Goal: Task Accomplishment & Management: Manage account settings

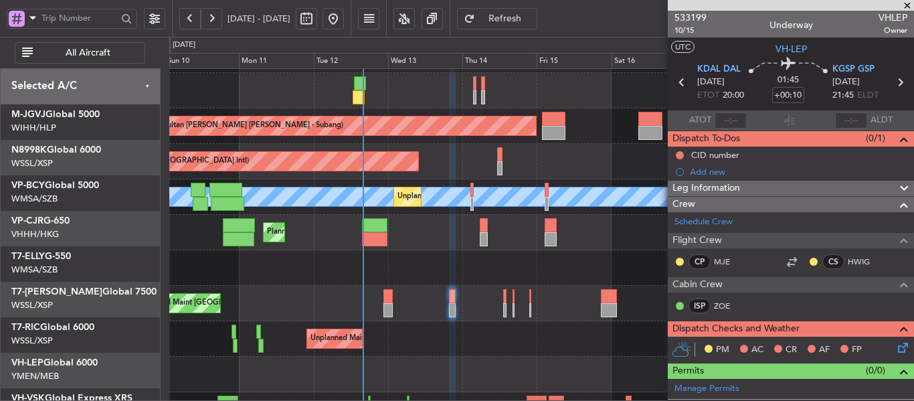
scroll to position [335, 0]
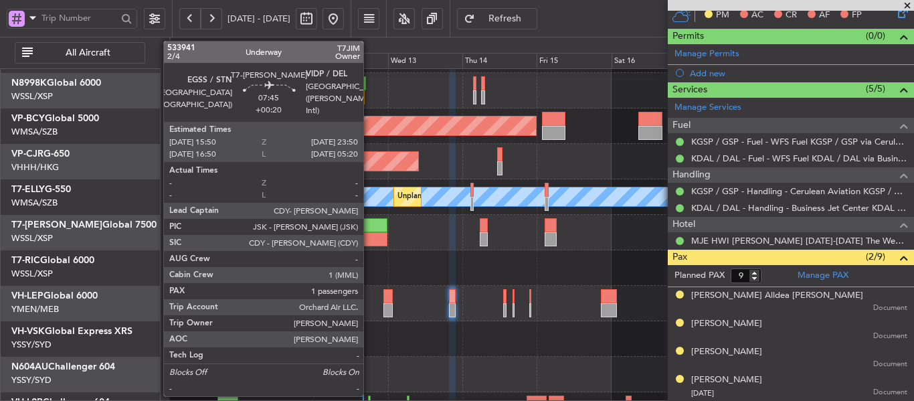
click at [370, 227] on div at bounding box center [374, 225] width 25 height 14
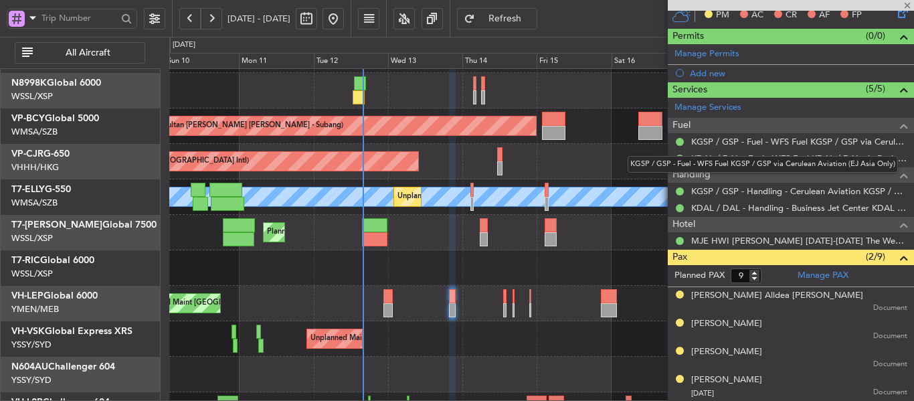
type input "+00:20"
type input "1"
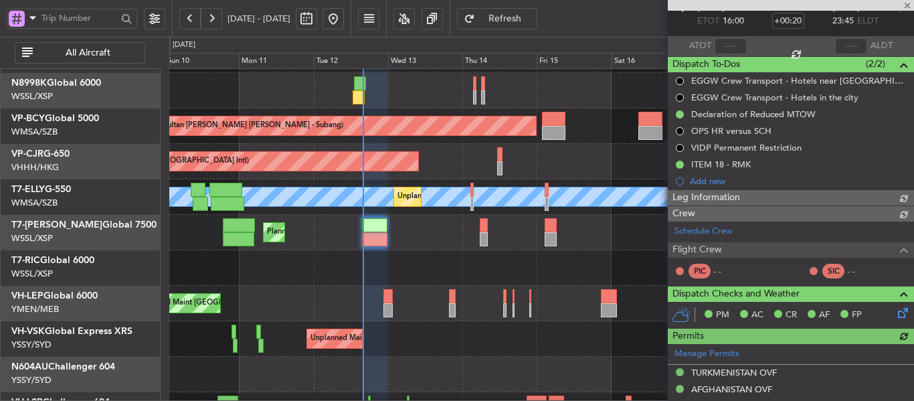
type input "[PERSON_NAME] (BTA)"
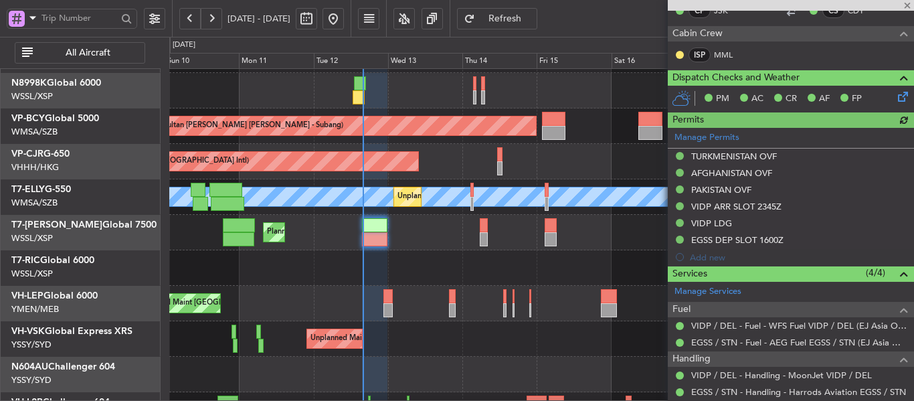
type input "[PERSON_NAME] (BTA)"
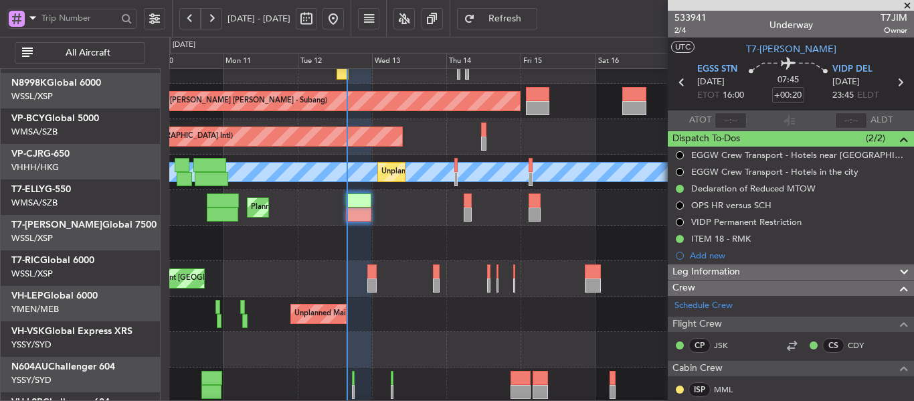
scroll to position [93, 0]
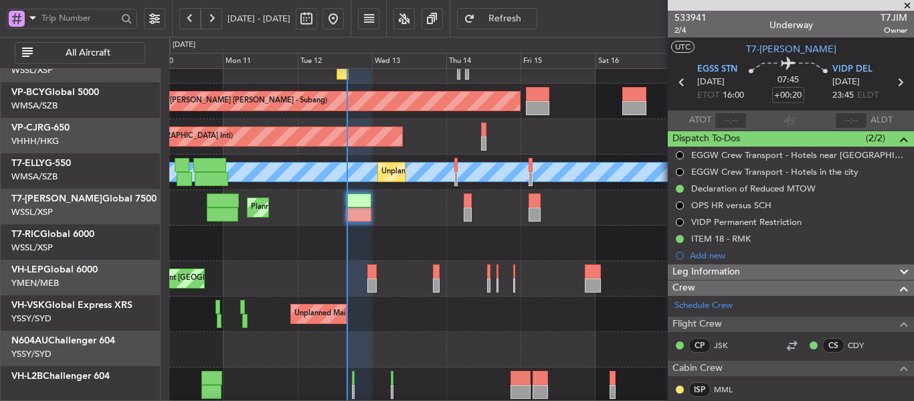
click at [423, 197] on div "Planned Maint [GEOGRAPHIC_DATA] (Sultan [PERSON_NAME] [PERSON_NAME] - Subang) P…" at bounding box center [541, 190] width 744 height 426
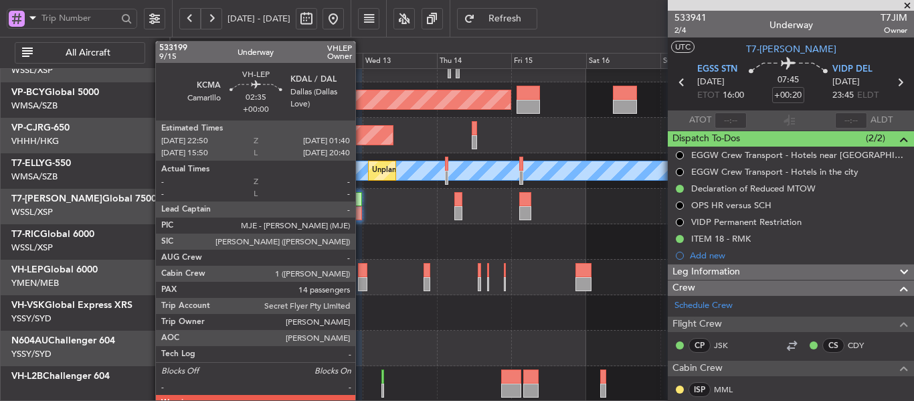
click at [361, 274] on div at bounding box center [362, 270] width 9 height 14
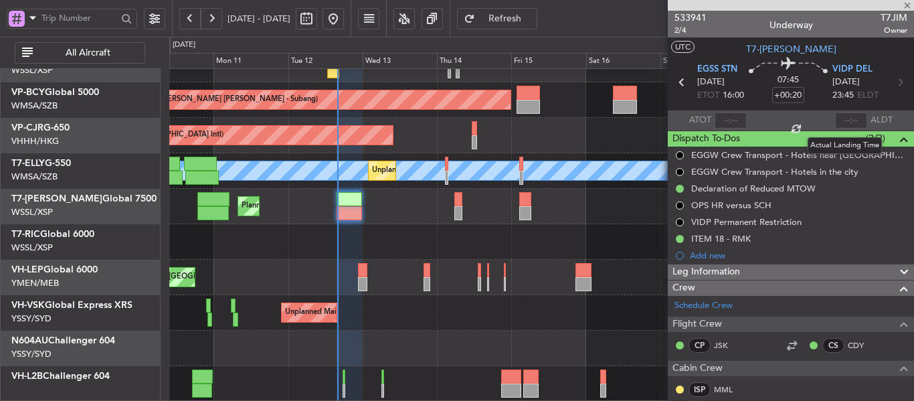
type input "14"
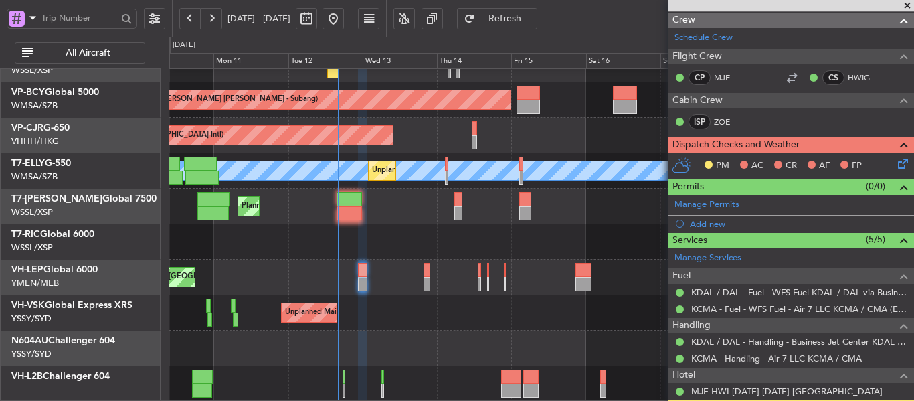
scroll to position [0, 0]
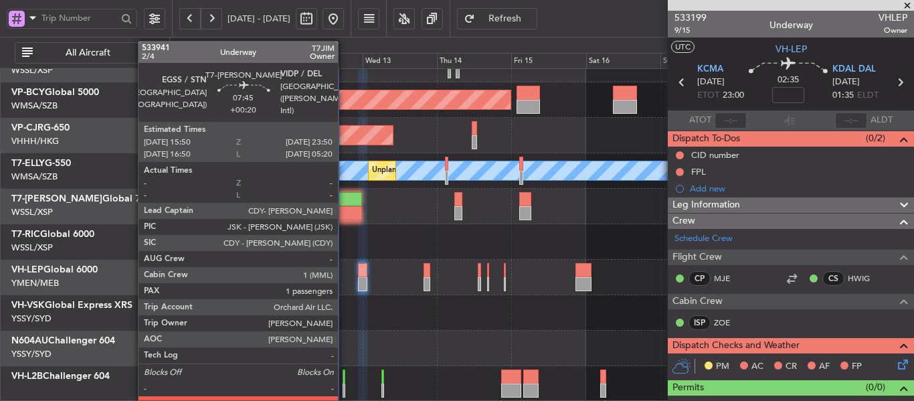
click at [344, 218] on div at bounding box center [349, 213] width 25 height 14
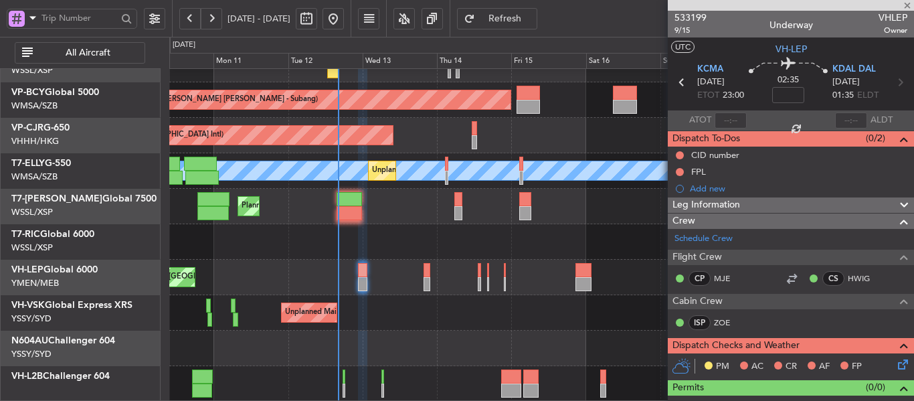
type input "+00:20"
type input "1"
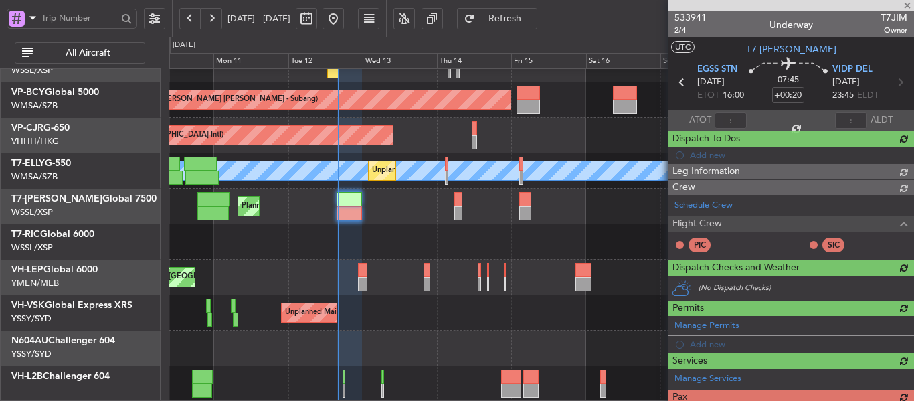
type input "[PERSON_NAME] (BTA)"
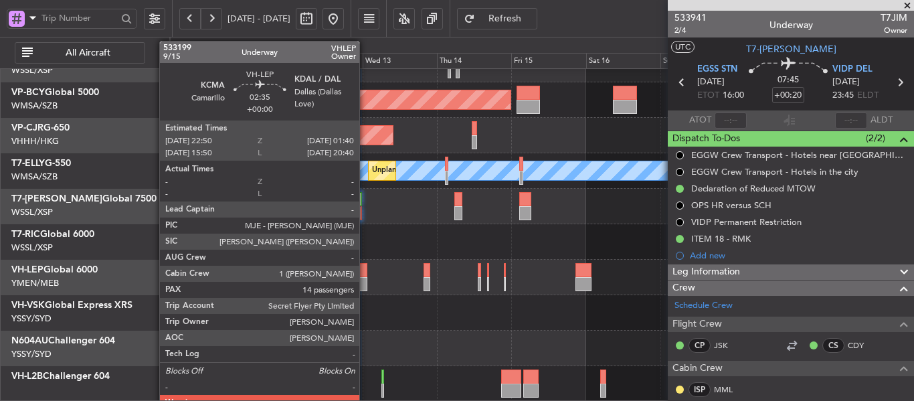
click at [365, 280] on div at bounding box center [362, 284] width 9 height 14
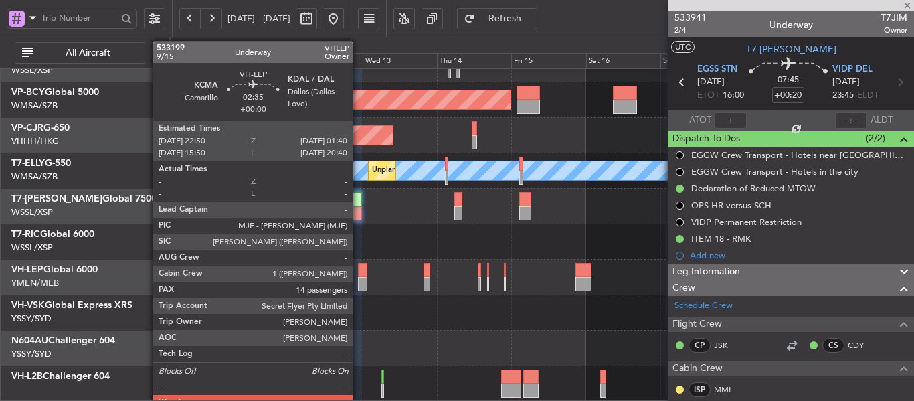
type input "14"
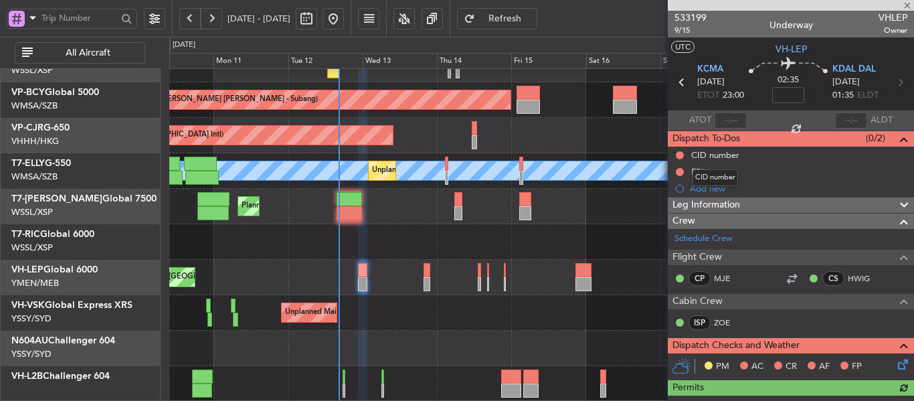
click at [711, 157] on div "CID number" at bounding box center [715, 154] width 48 height 11
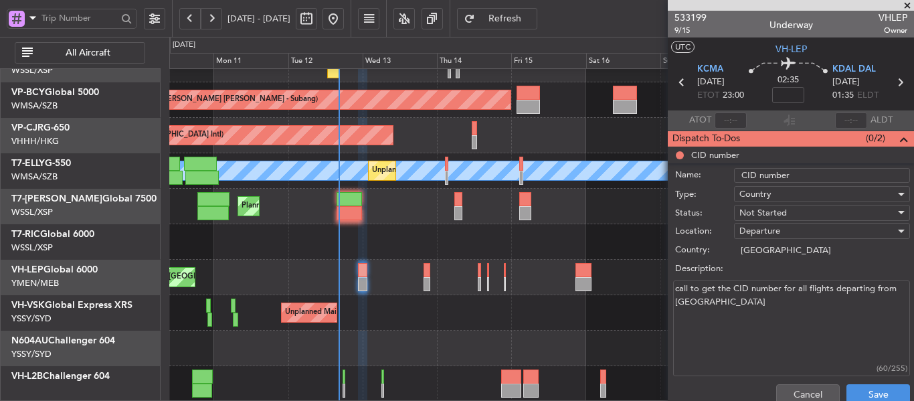
click at [690, 303] on textarea "call to get the CID number for all flights departing from [GEOGRAPHIC_DATA]" at bounding box center [791, 328] width 237 height 96
type textarea "call to get the CID number for all flights departing from [GEOGRAPHIC_DATA] #932"
click at [849, 398] on button "Save" at bounding box center [879, 394] width 64 height 21
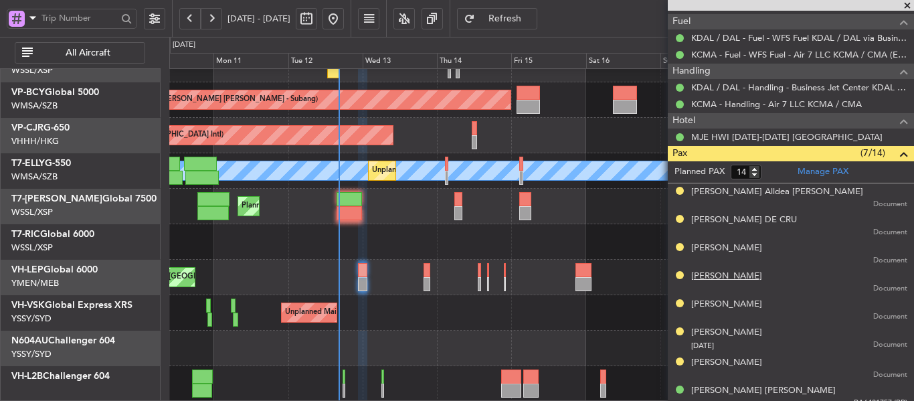
scroll to position [469, 0]
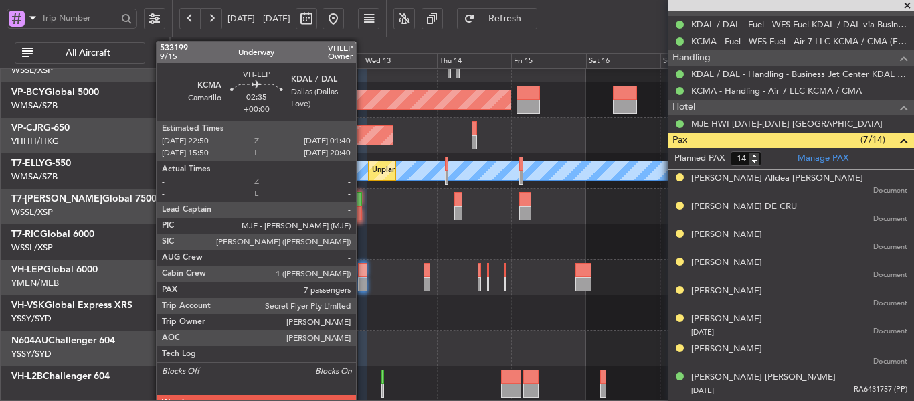
click at [362, 284] on div at bounding box center [362, 284] width 9 height 14
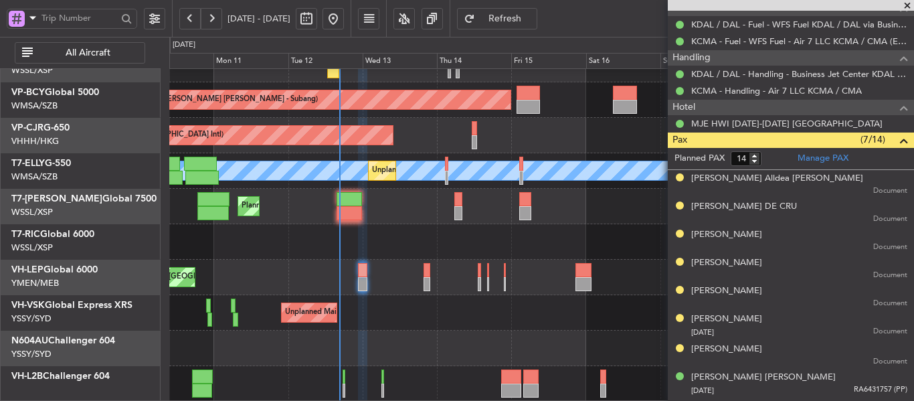
scroll to position [0, 0]
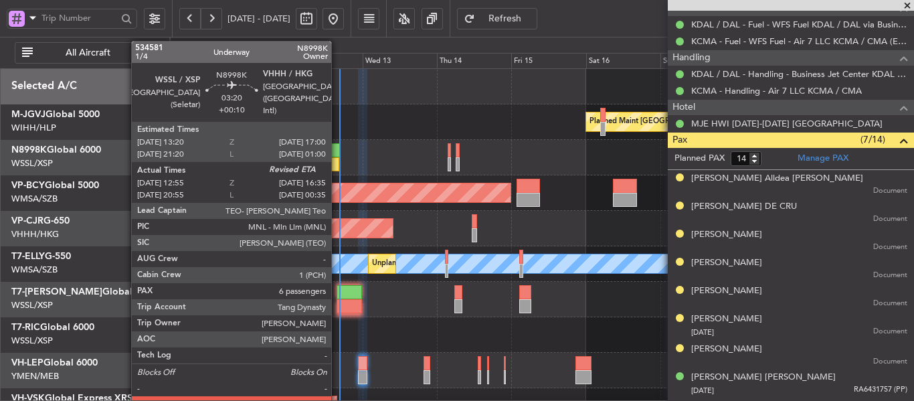
click at [335, 156] on div at bounding box center [334, 150] width 11 height 14
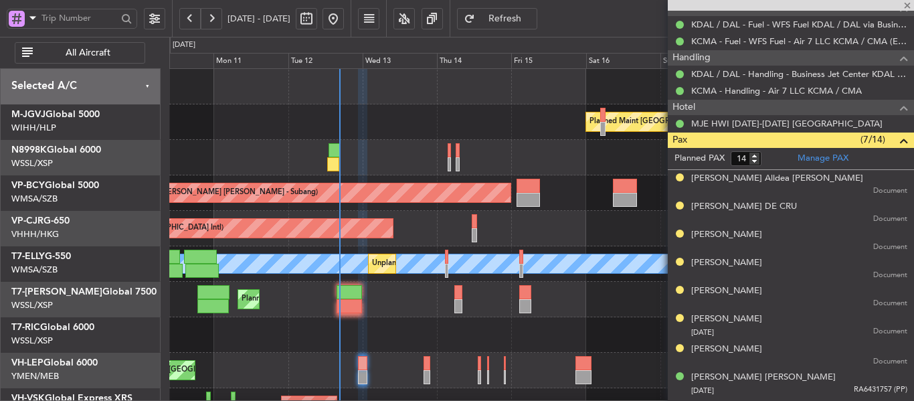
type input "+00:10"
type input "13:05"
type input "6"
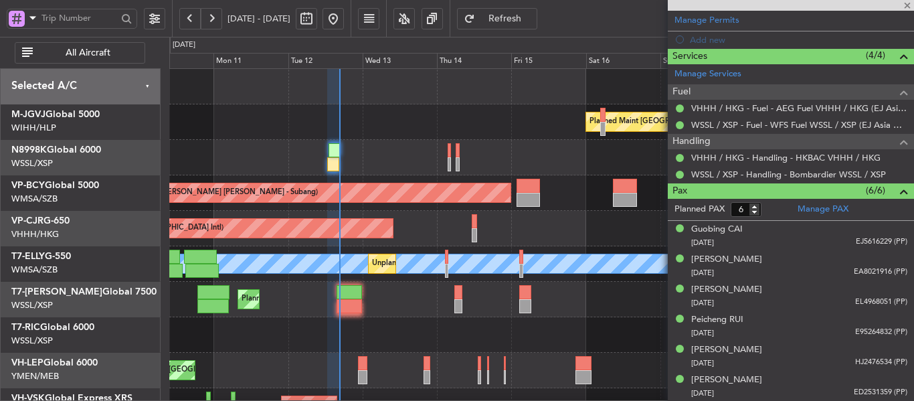
type input "[PERSON_NAME] (BTA)"
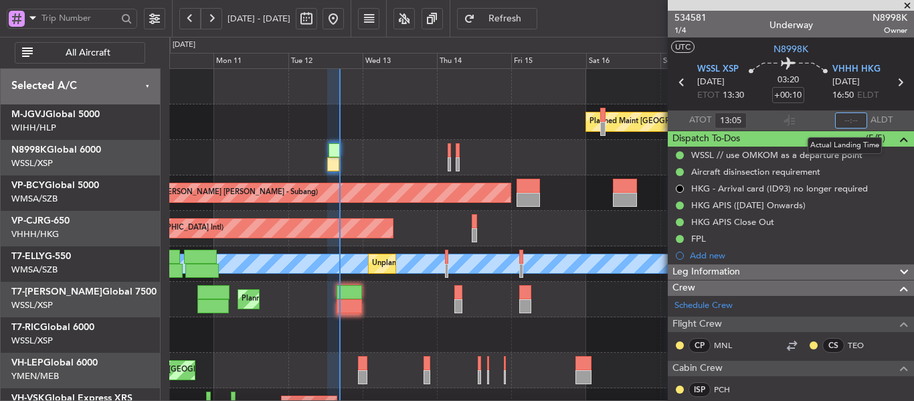
click at [838, 125] on input "text" at bounding box center [851, 120] width 32 height 16
type input "16:29"
click at [808, 120] on section "ATOT 13:05 16:29 ALDT" at bounding box center [791, 120] width 246 height 20
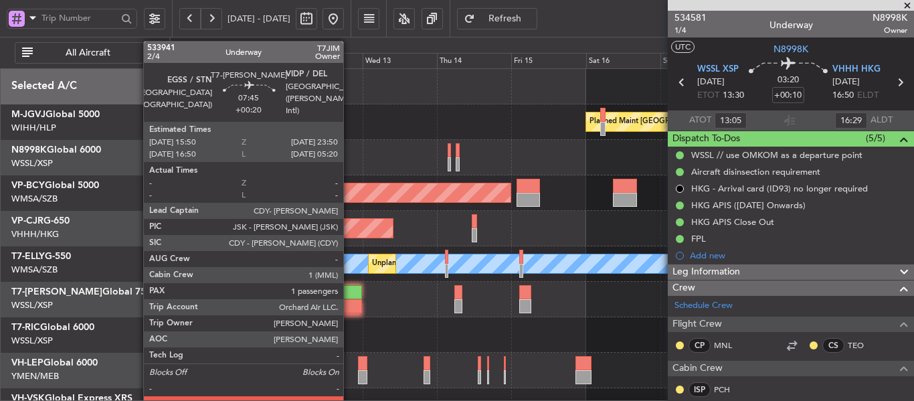
click at [349, 307] on div at bounding box center [349, 306] width 25 height 14
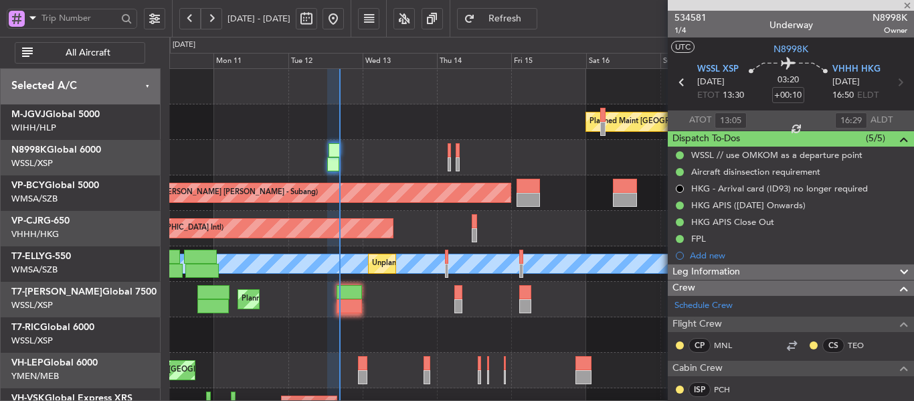
type input "+00:20"
type input "1"
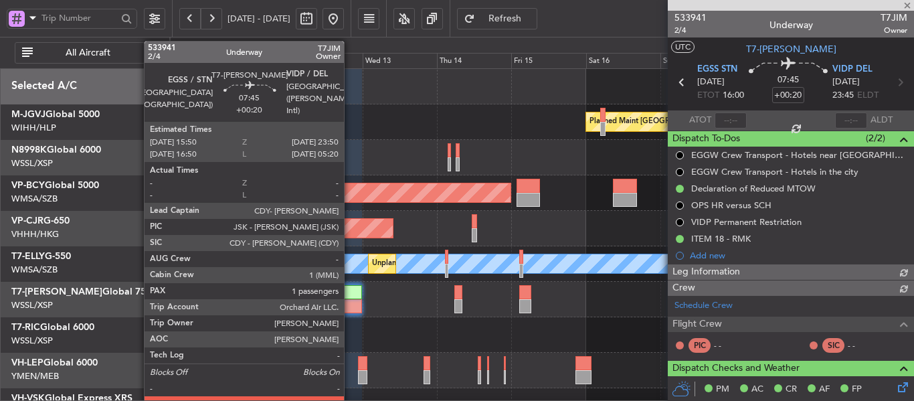
type input "[PERSON_NAME] (BTA)"
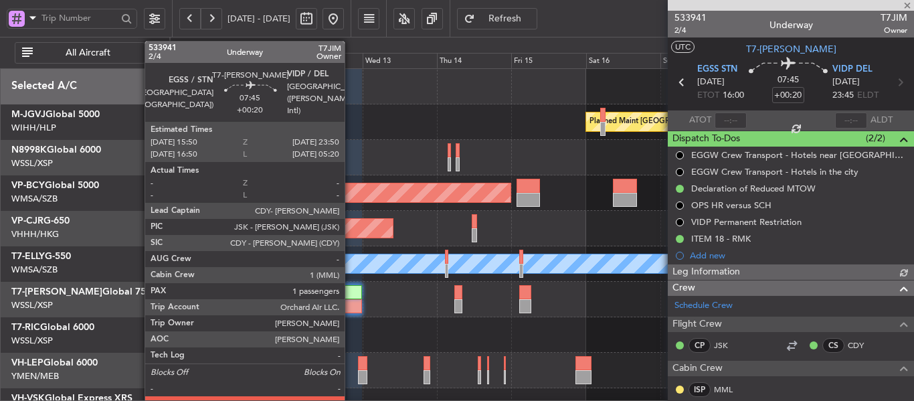
type input "[PERSON_NAME] (BTA)"
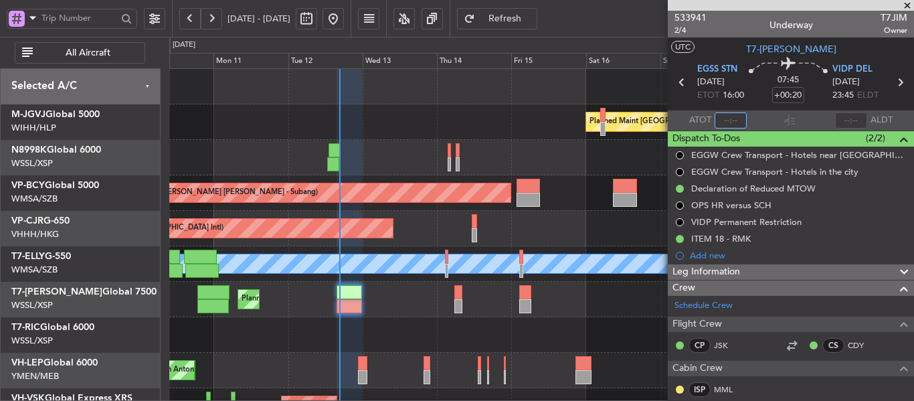
click at [728, 116] on input "text" at bounding box center [731, 120] width 32 height 16
click at [767, 119] on section "ATOT 1634 ALDT" at bounding box center [791, 120] width 246 height 20
type input "16:34"
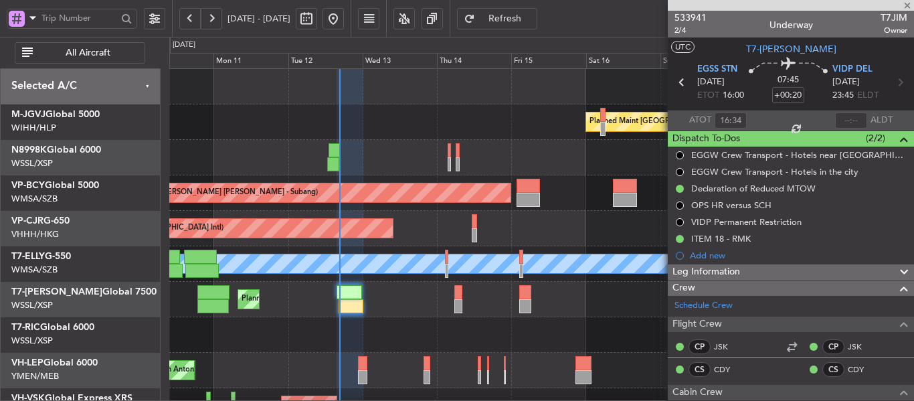
type input "[PERSON_NAME] (BTA)"
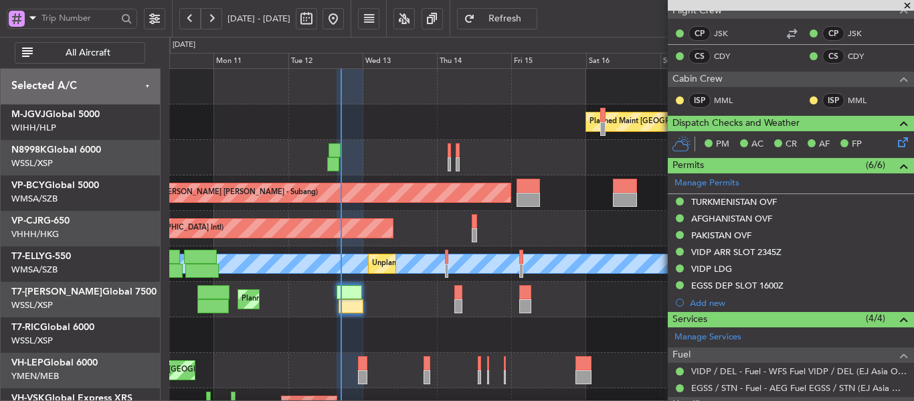
scroll to position [335, 0]
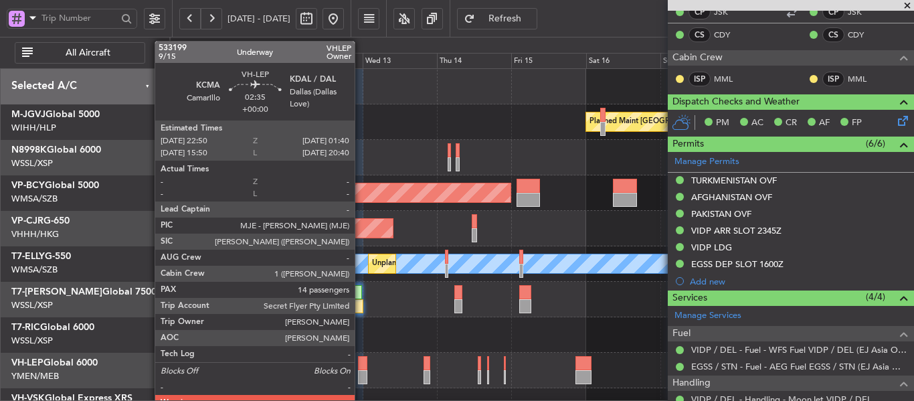
click at [361, 368] on div at bounding box center [362, 363] width 9 height 14
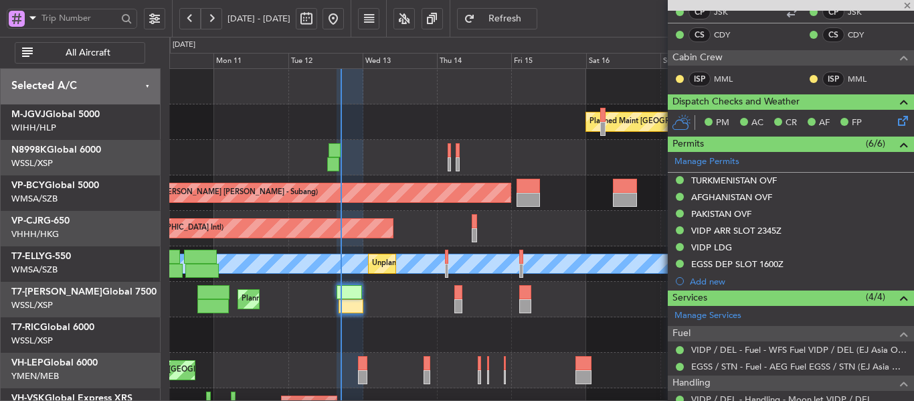
type input "14"
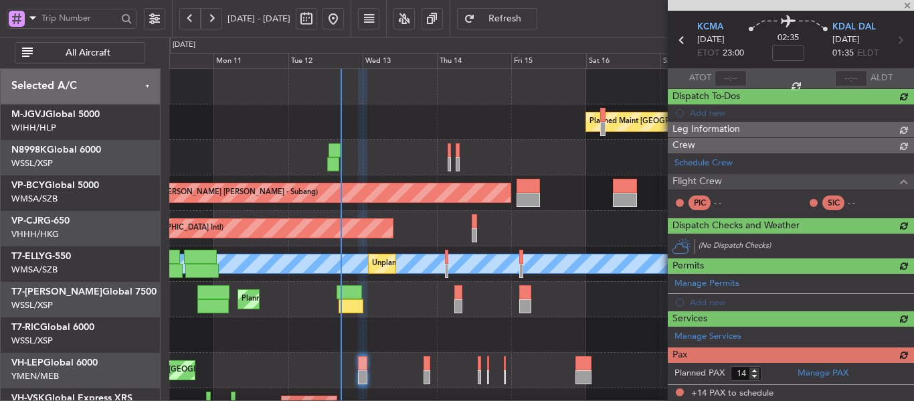
scroll to position [266, 0]
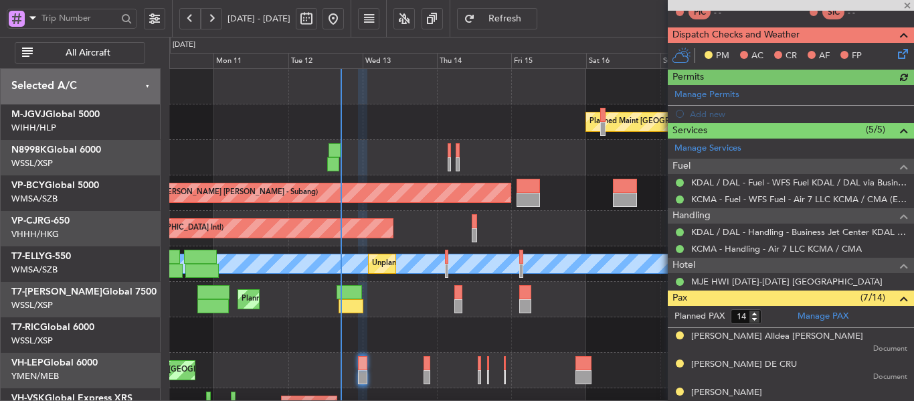
type input "[PERSON_NAME] (LEU)"
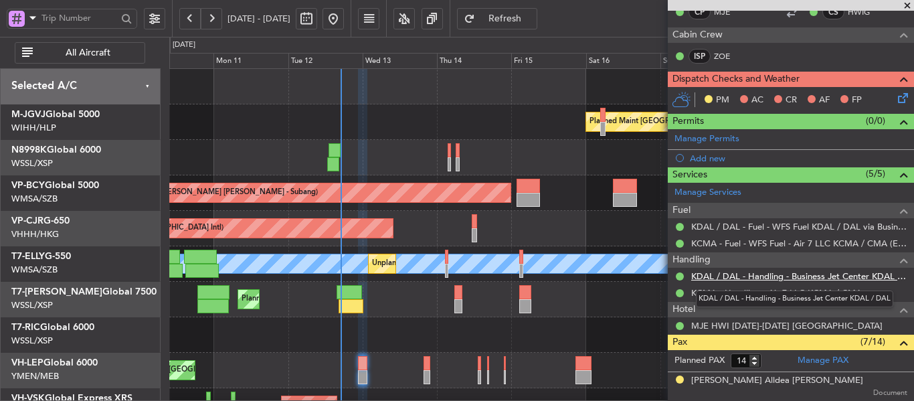
click at [773, 278] on link "KDAL / DAL - Handling - Business Jet Center KDAL / DAL" at bounding box center [799, 275] width 216 height 11
type input "[PERSON_NAME] (LEU)"
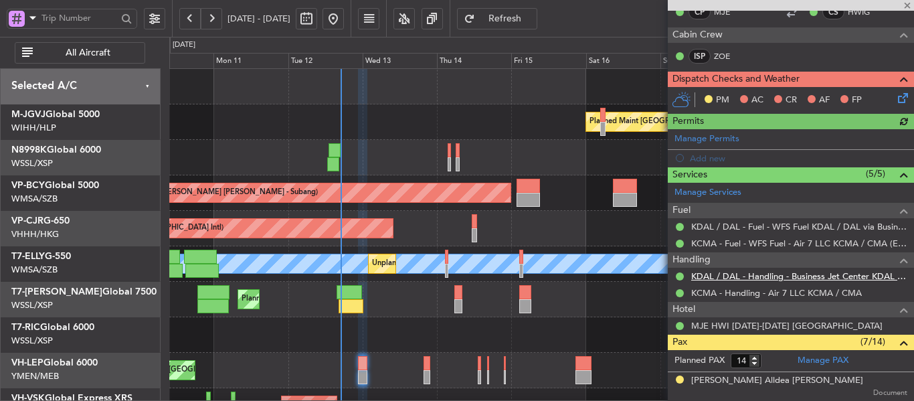
type input "[PERSON_NAME] (LEU)"
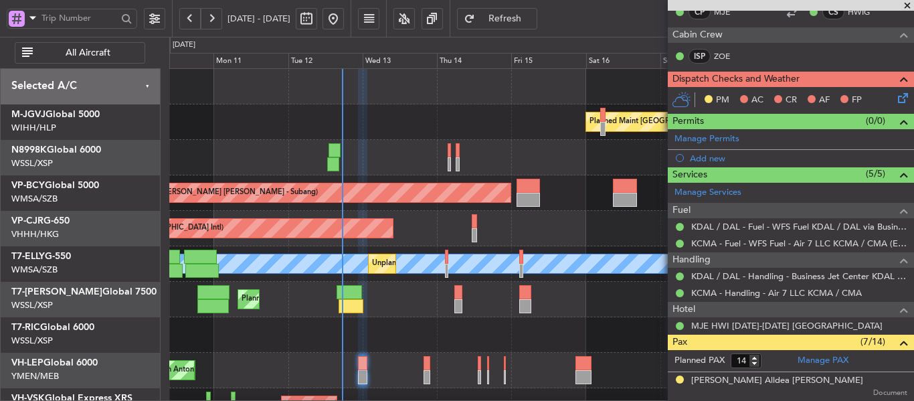
type input "[PERSON_NAME] (LEU)"
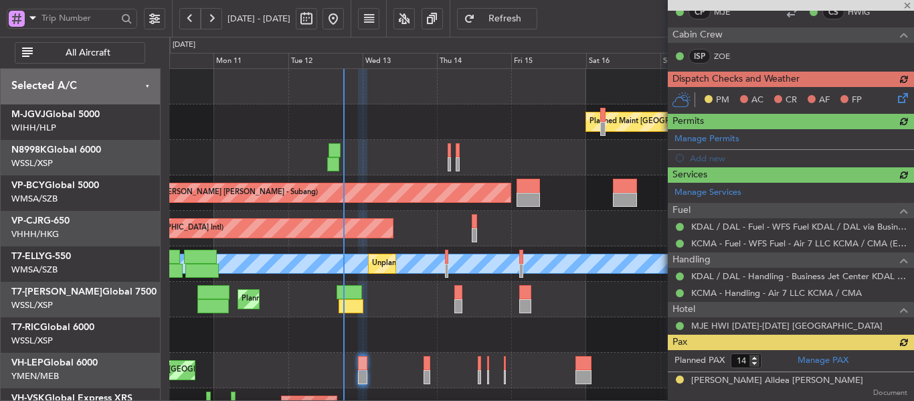
type input "[PERSON_NAME] (LEU)"
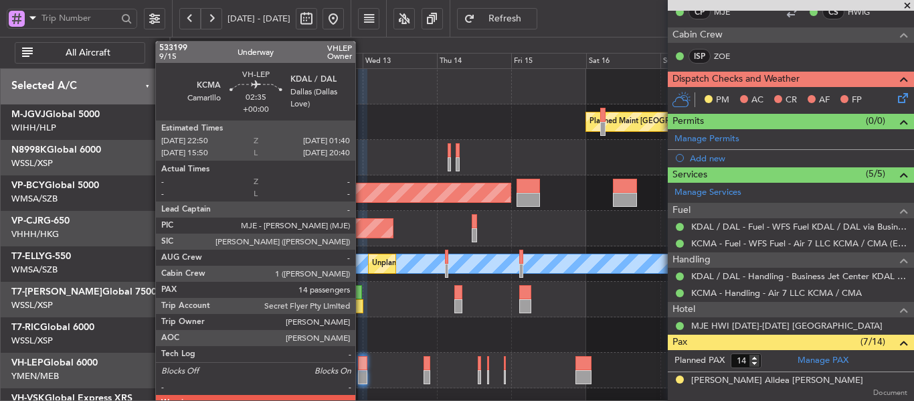
click at [361, 369] on div at bounding box center [362, 363] width 9 height 14
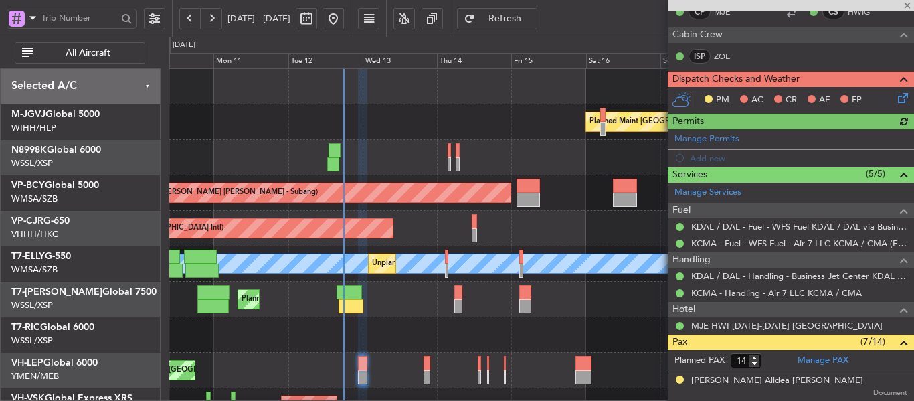
type input "[PERSON_NAME] (LEU)"
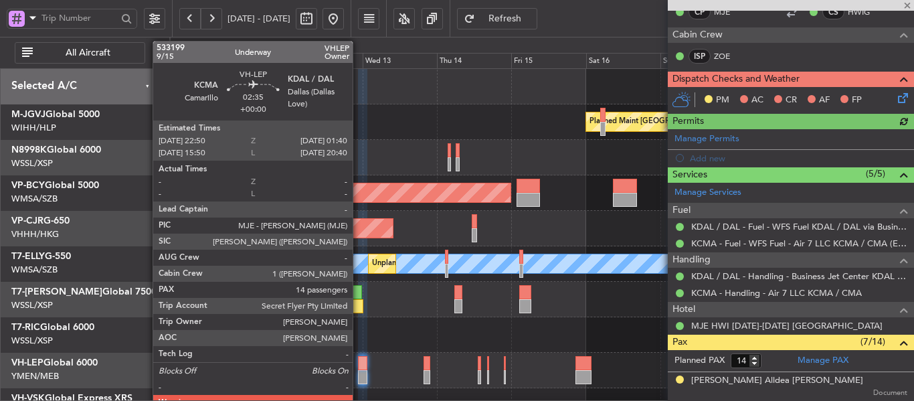
click at [359, 371] on div at bounding box center [362, 377] width 9 height 14
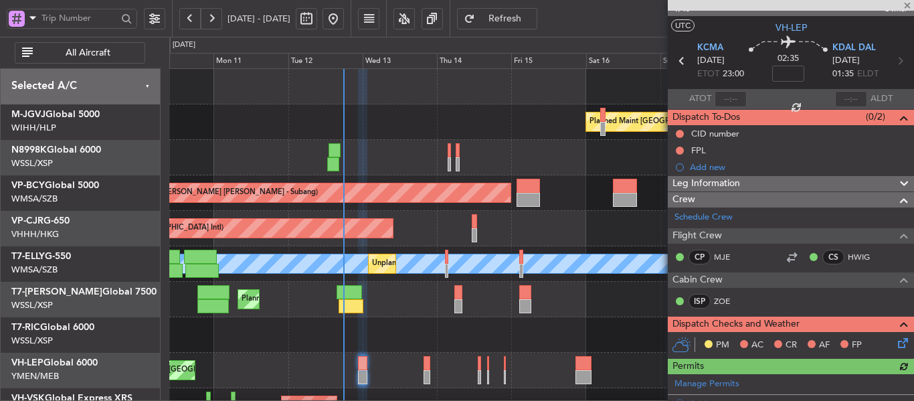
scroll to position [0, 0]
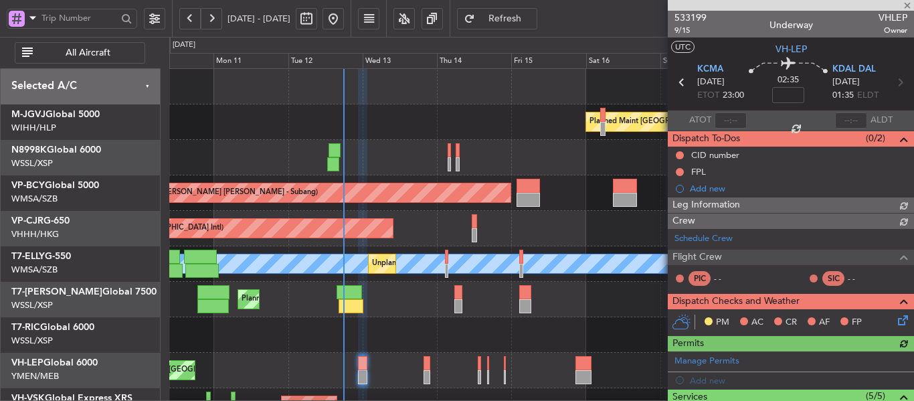
type input "[PERSON_NAME] (LEU)"
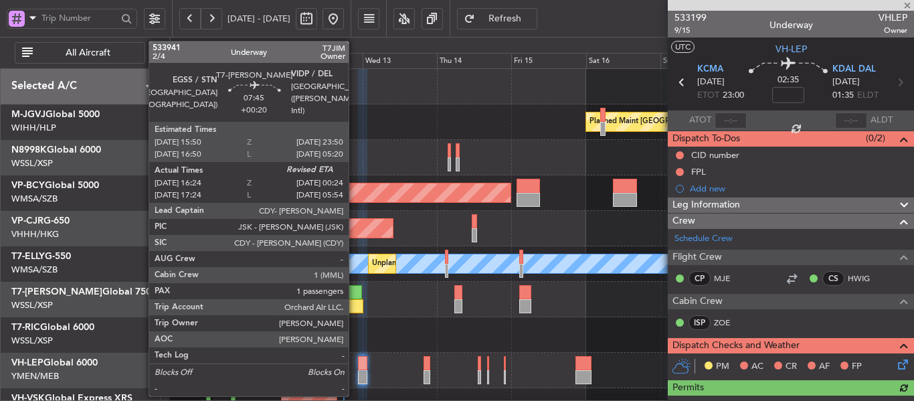
click at [355, 295] on div at bounding box center [349, 292] width 25 height 14
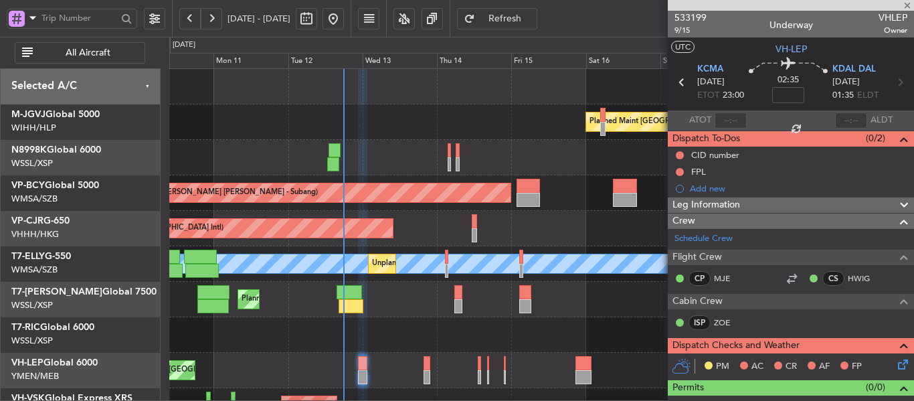
type input "+00:20"
type input "16:34"
type input "1"
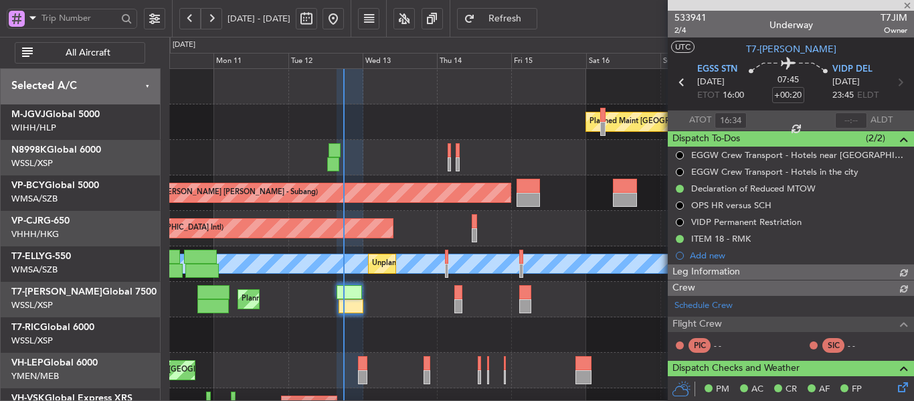
type input "[PERSON_NAME] (BTA)"
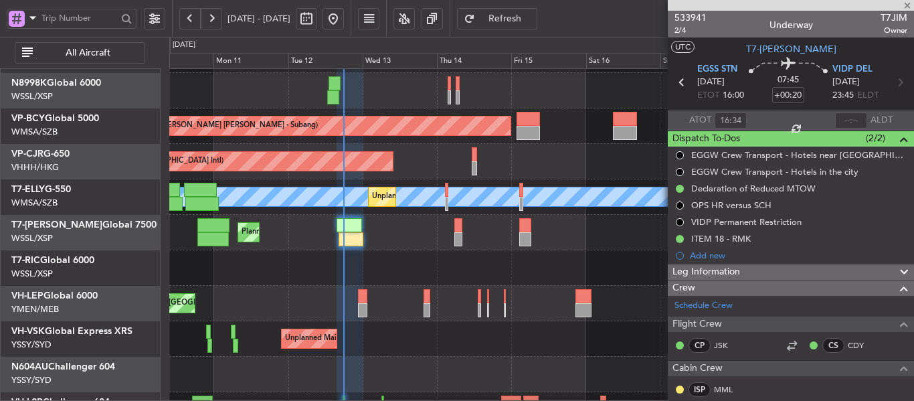
scroll to position [93, 0]
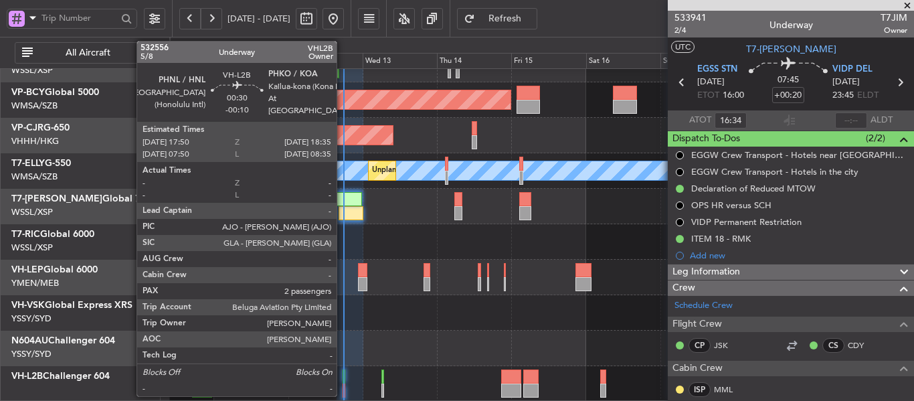
click at [343, 388] on div at bounding box center [344, 391] width 3 height 14
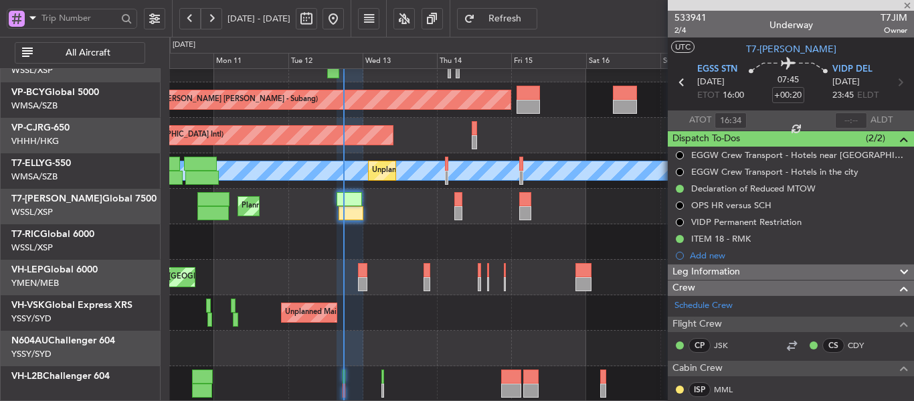
type input "-00:10"
type input "2"
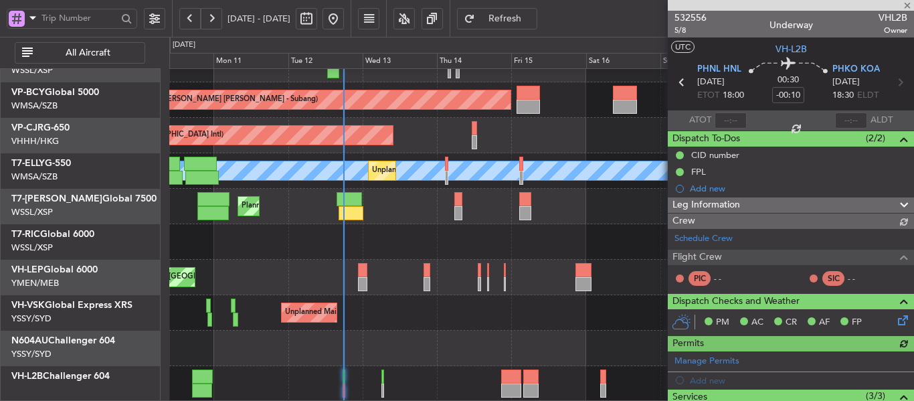
type input "[PERSON_NAME] (BTA)"
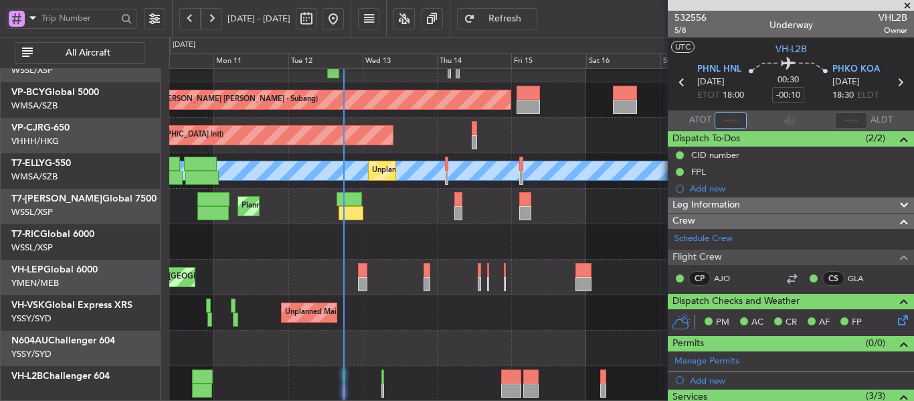
click at [728, 114] on input "text" at bounding box center [731, 120] width 32 height 16
click at [725, 120] on input "text" at bounding box center [731, 120] width 32 height 16
click at [761, 124] on section "ATOT 1753 ALDT" at bounding box center [791, 120] width 246 height 20
type input "17:53"
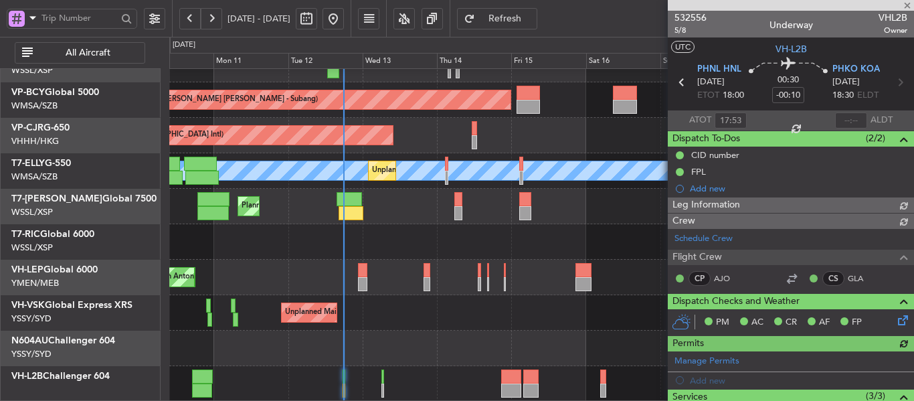
type input "[PERSON_NAME] (BTA)"
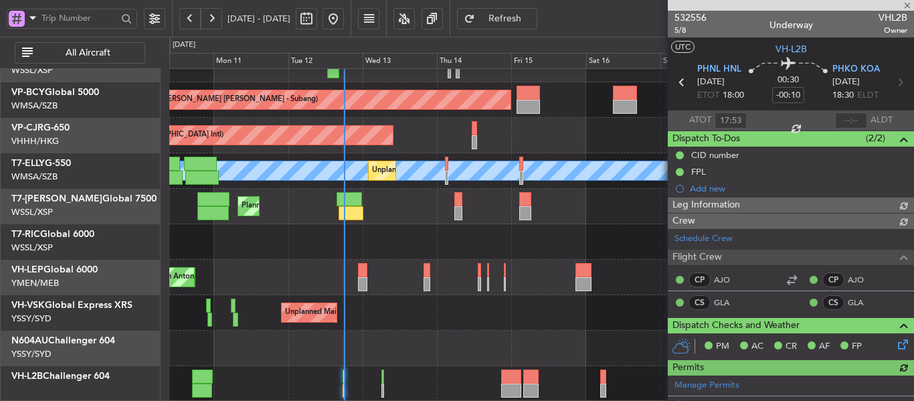
type input "[PERSON_NAME] (BTA)"
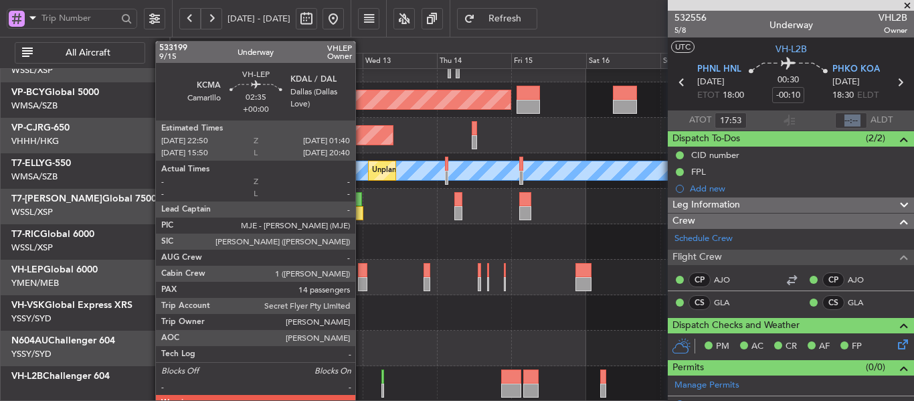
click at [361, 274] on div at bounding box center [362, 270] width 9 height 14
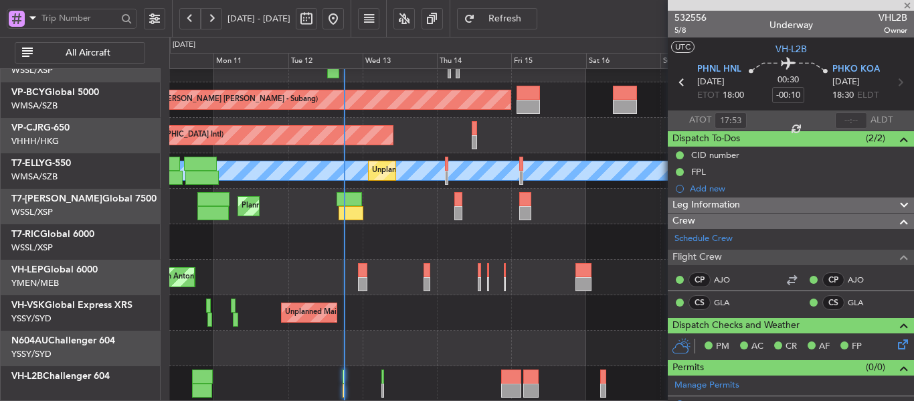
type input "14"
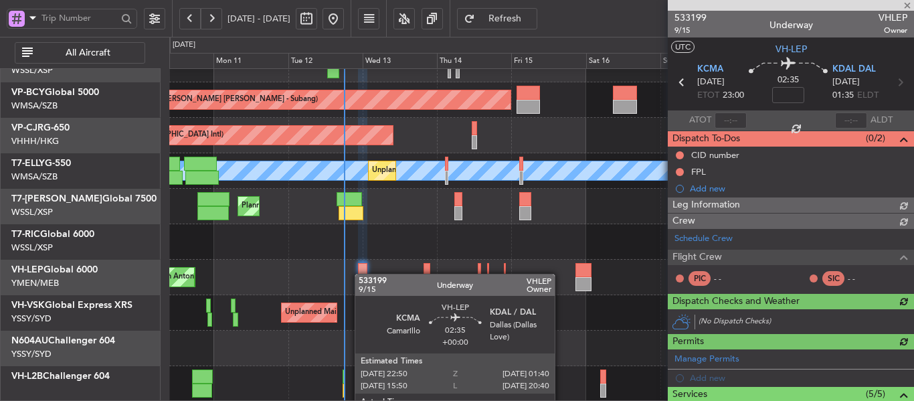
type input "[PERSON_NAME] (LEU)"
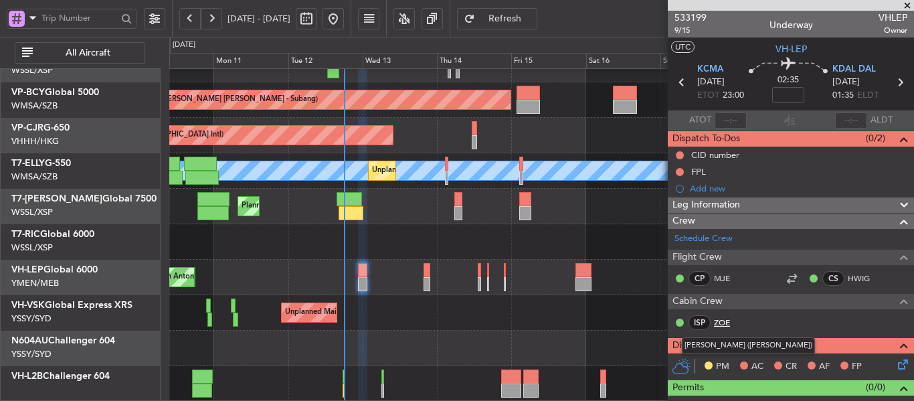
click at [720, 322] on link "ZOE" at bounding box center [729, 323] width 30 height 12
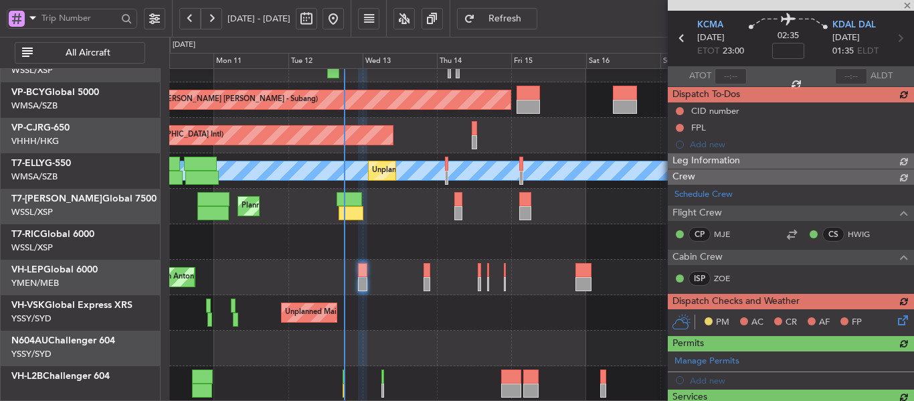
scroll to position [67, 0]
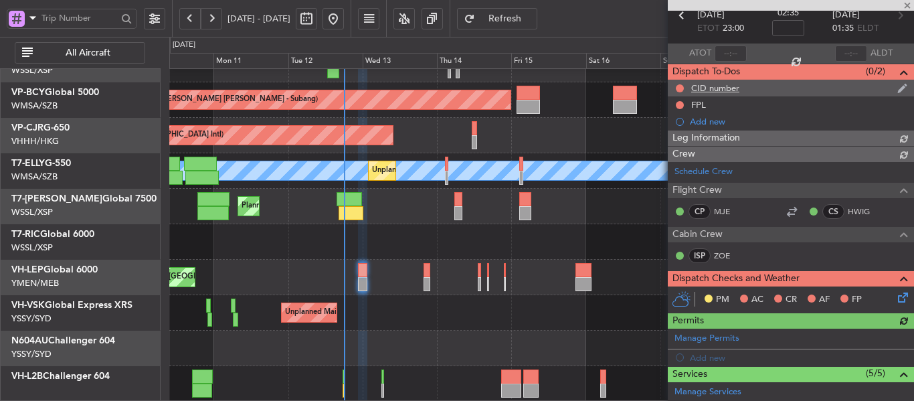
type input "[PERSON_NAME] (LEU)"
click at [683, 88] on button at bounding box center [680, 88] width 8 height 8
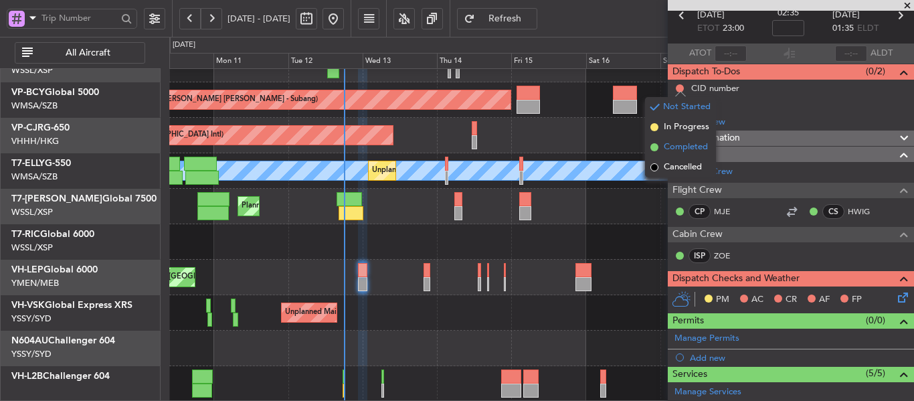
click at [655, 146] on span at bounding box center [655, 147] width 8 height 8
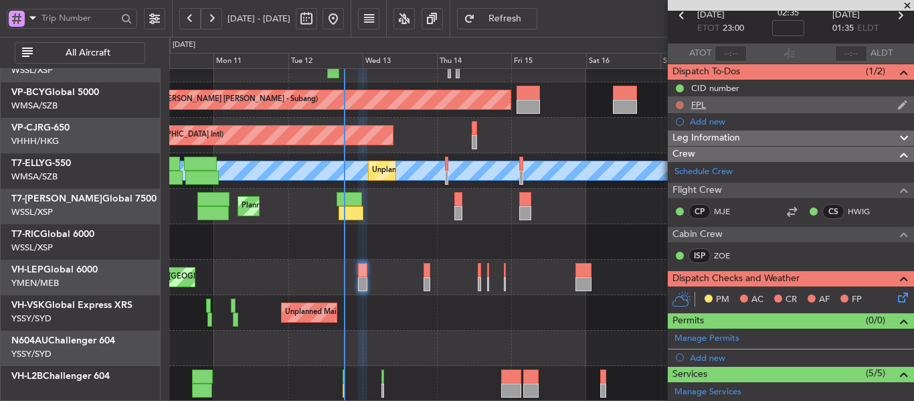
click at [677, 106] on button at bounding box center [680, 105] width 8 height 8
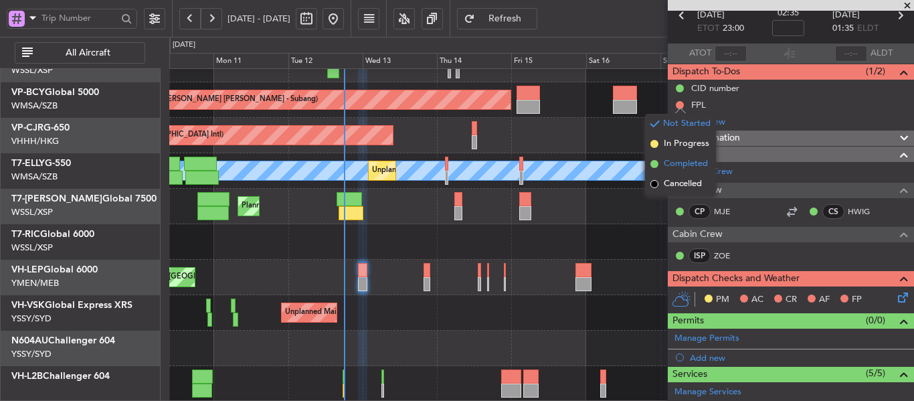
click at [656, 167] on span at bounding box center [655, 164] width 8 height 8
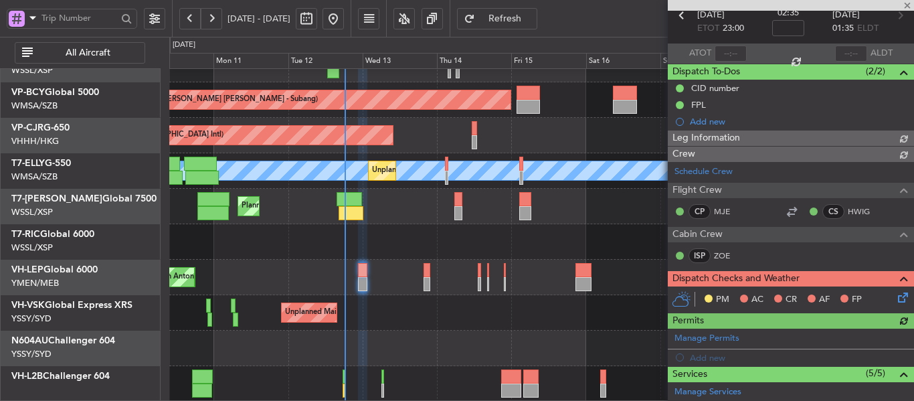
type input "[PERSON_NAME] (LEU)"
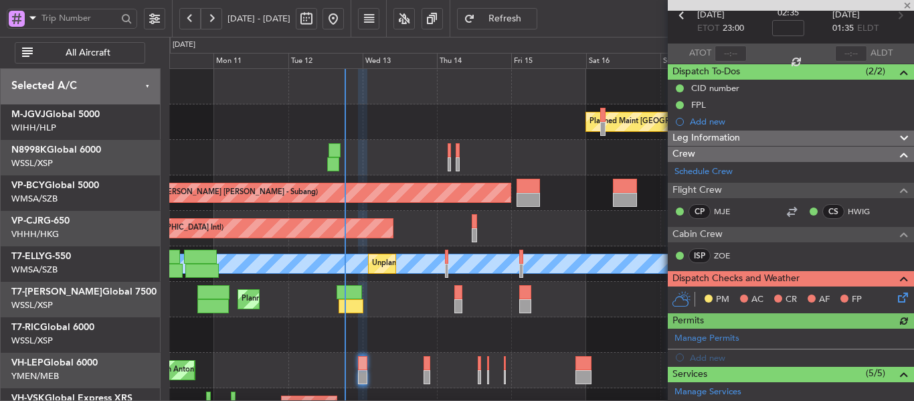
scroll to position [0, 0]
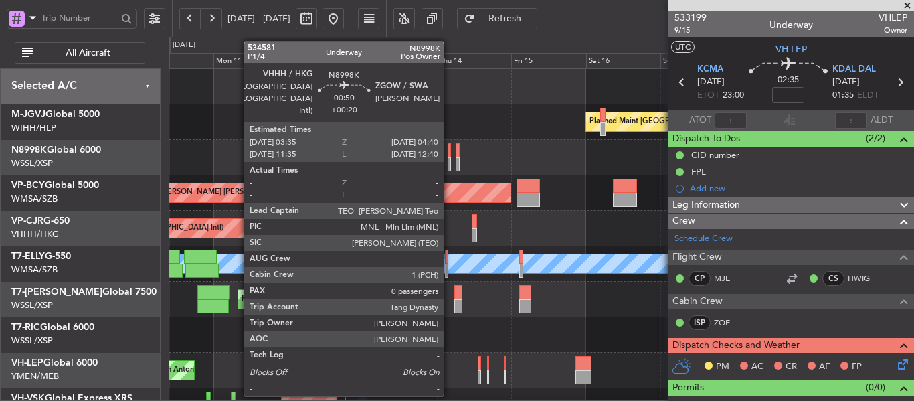
click at [450, 158] on div at bounding box center [450, 164] width 4 height 14
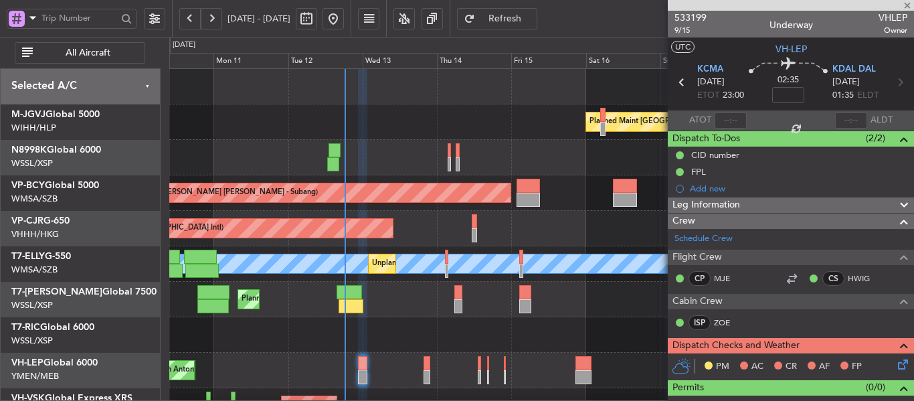
type input "+00:20"
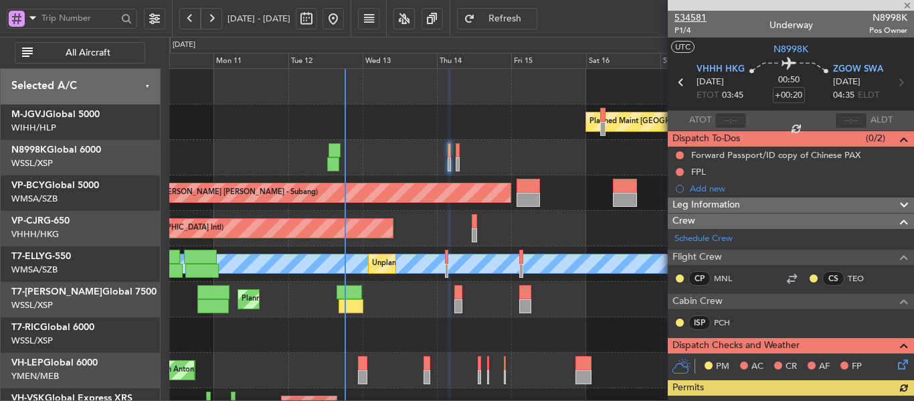
click at [702, 18] on span "534581" at bounding box center [691, 18] width 32 height 14
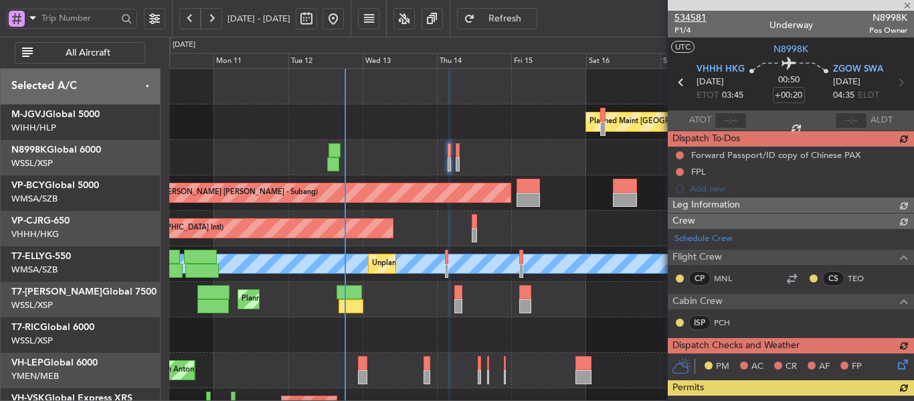
type input "2"
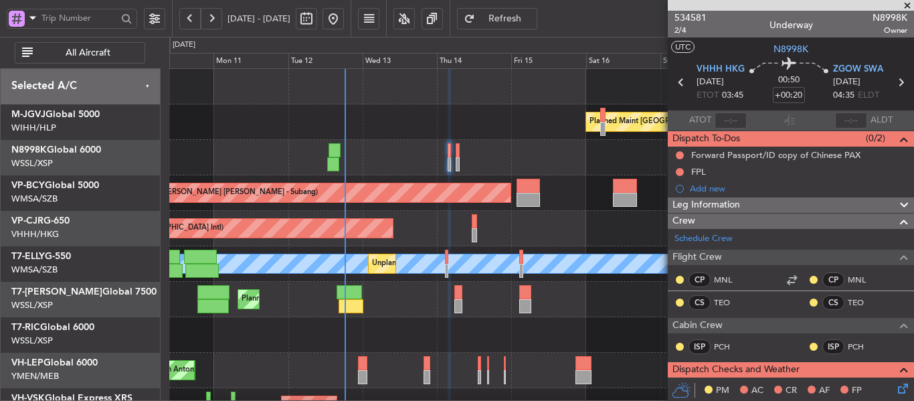
scroll to position [93, 0]
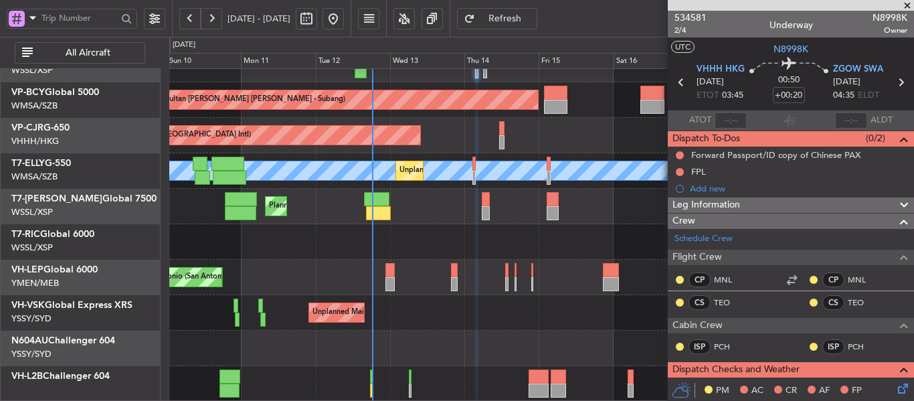
click at [451, 212] on div "Planned Maint [GEOGRAPHIC_DATA] (Sultan [PERSON_NAME] [PERSON_NAME] - Subang) P…" at bounding box center [541, 189] width 744 height 426
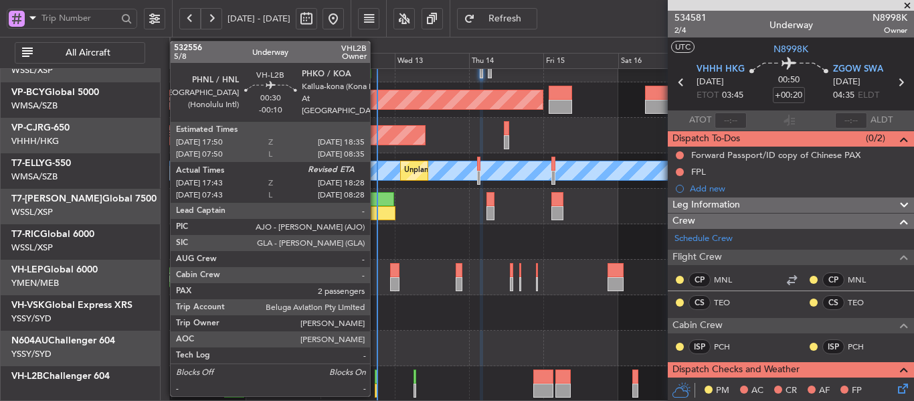
click at [376, 382] on div at bounding box center [376, 377] width 3 height 14
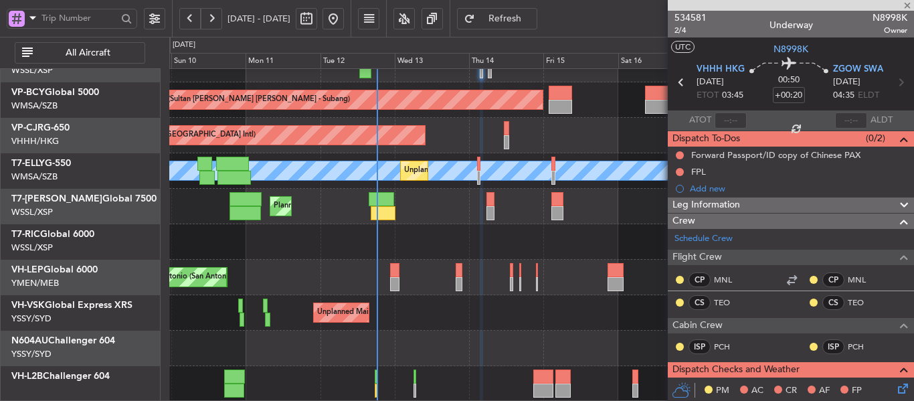
type input "-00:10"
type input "17:53"
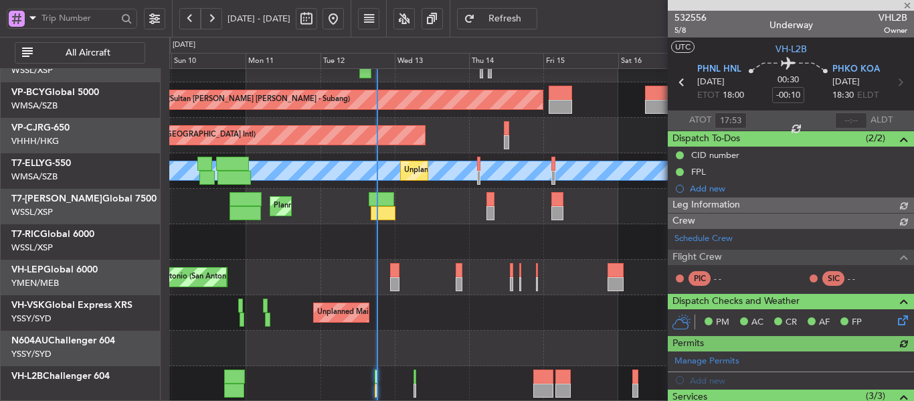
type input "[PERSON_NAME] (BTA)"
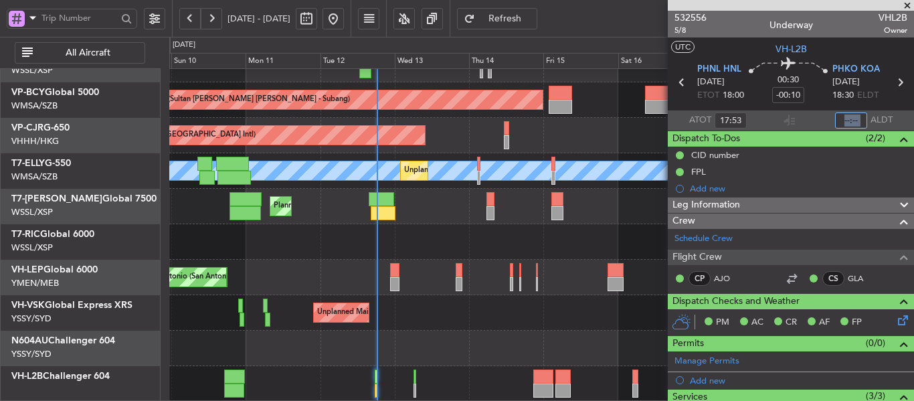
click at [843, 122] on input "text" at bounding box center [851, 120] width 32 height 16
type input "18:23"
click at [798, 120] on section "ATOT 17:53 18:23 ALDT" at bounding box center [791, 120] width 246 height 20
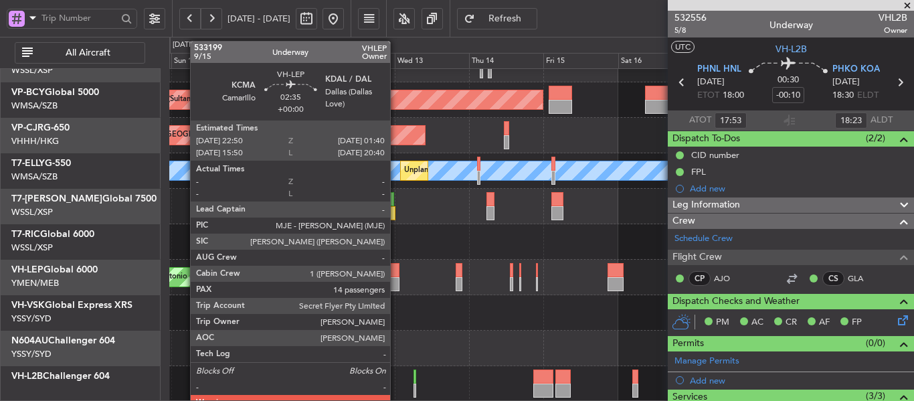
click at [396, 284] on div at bounding box center [394, 284] width 9 height 14
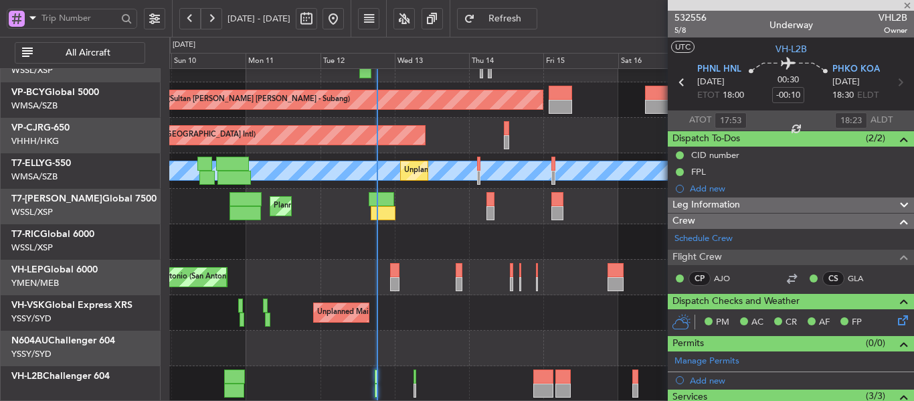
type input "14"
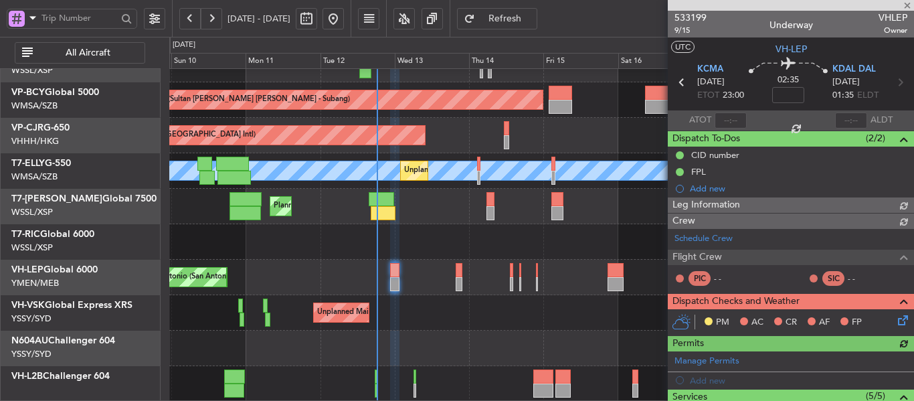
type input "[PERSON_NAME] (LEU)"
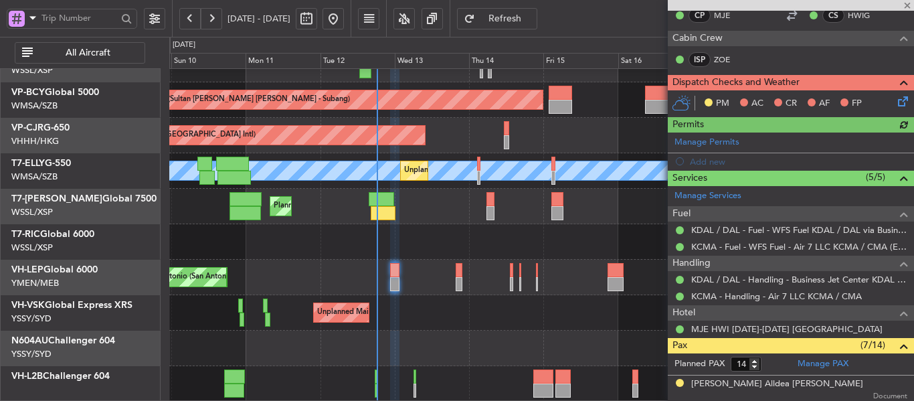
scroll to position [268, 0]
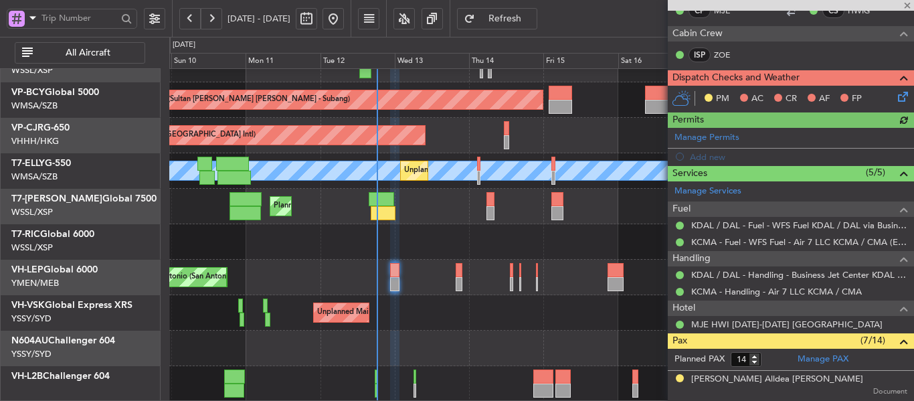
click at [896, 97] on icon at bounding box center [901, 94] width 11 height 11
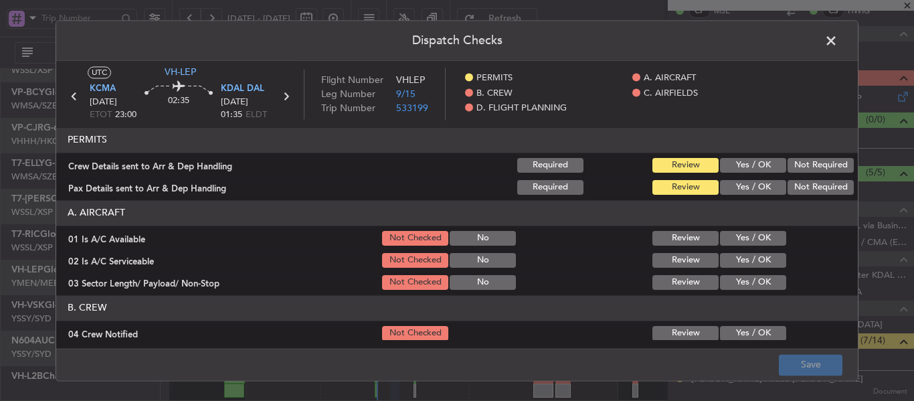
click at [748, 168] on button "Yes / OK" at bounding box center [753, 165] width 66 height 15
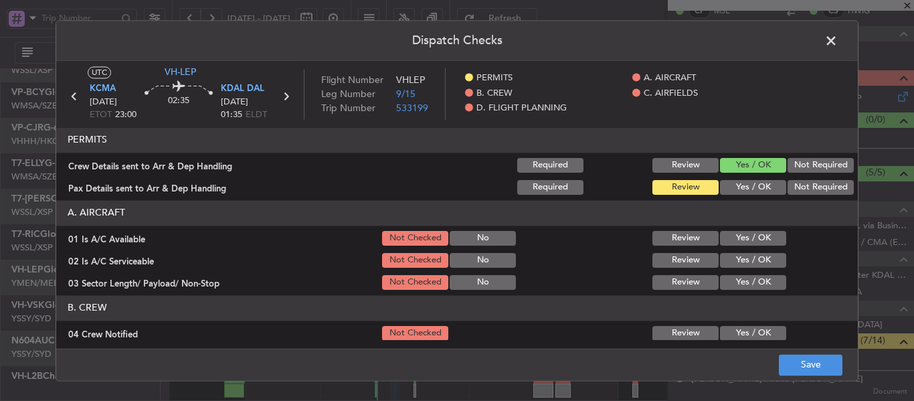
drag, startPoint x: 741, startPoint y: 189, endPoint x: 730, endPoint y: 212, distance: 25.2
click at [740, 189] on button "Yes / OK" at bounding box center [753, 187] width 66 height 15
click at [730, 248] on section "A. AIRCRAFT 01 Is A/C Available Not Checked No Review Yes / OK 02 Is A/C Servic…" at bounding box center [457, 246] width 802 height 92
click at [730, 266] on button "Yes / OK" at bounding box center [753, 260] width 66 height 15
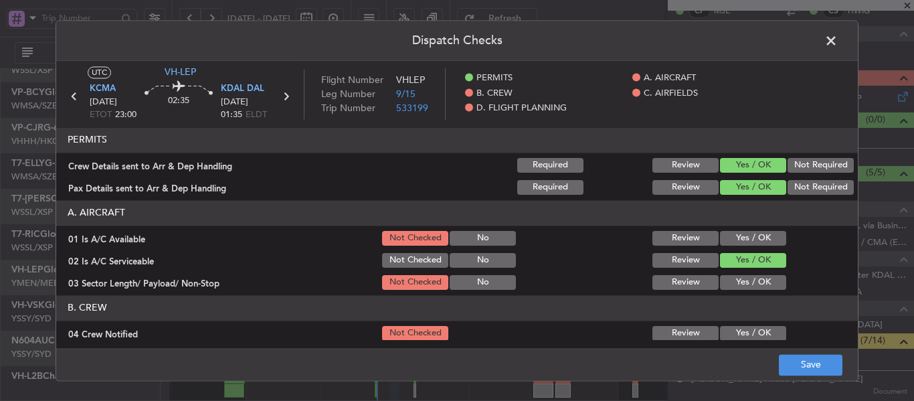
click at [732, 244] on button "Yes / OK" at bounding box center [753, 238] width 66 height 15
click at [739, 293] on article "PERMITS Crew Details sent to Arr & Dep Handling Required Review Yes / OK Not Re…" at bounding box center [457, 233] width 802 height 212
click at [739, 279] on button "Yes / OK" at bounding box center [753, 282] width 66 height 15
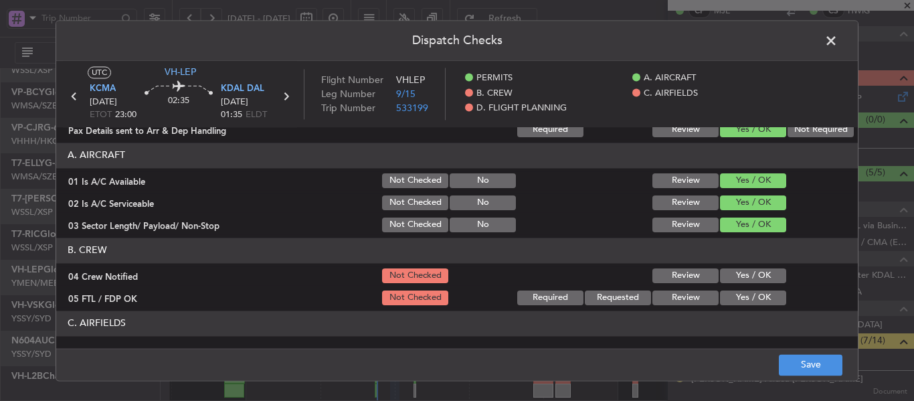
scroll to position [134, 0]
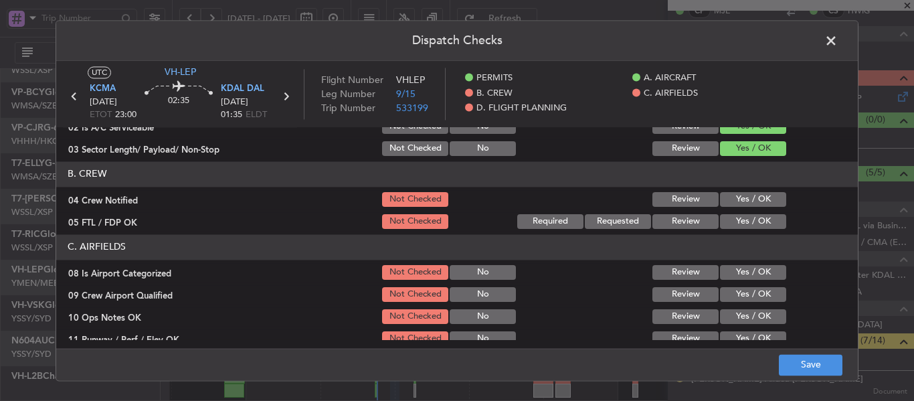
click at [734, 198] on button "Yes / OK" at bounding box center [753, 199] width 66 height 15
click at [732, 214] on button "Yes / OK" at bounding box center [753, 221] width 66 height 15
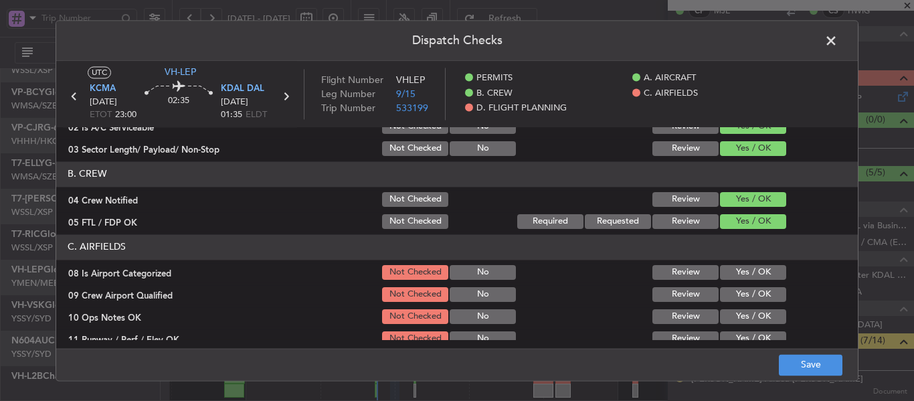
click at [740, 273] on button "Yes / OK" at bounding box center [753, 272] width 66 height 15
click at [734, 293] on button "Yes / OK" at bounding box center [753, 294] width 66 height 15
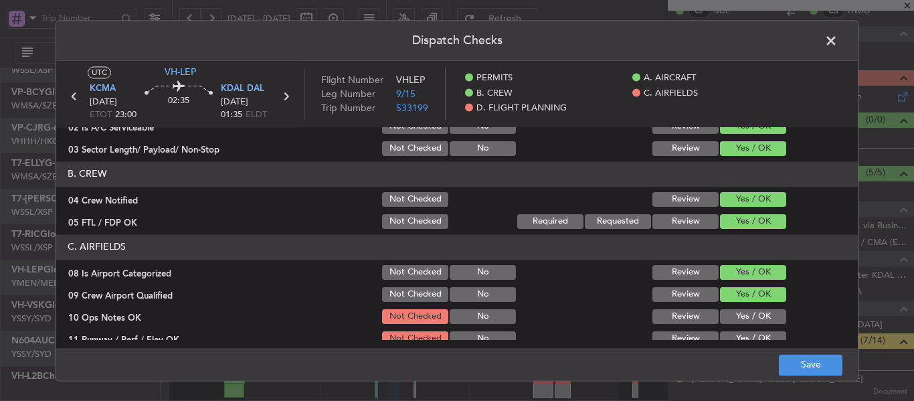
drag, startPoint x: 734, startPoint y: 319, endPoint x: 735, endPoint y: 344, distance: 25.4
click at [734, 323] on button "Yes / OK" at bounding box center [753, 316] width 66 height 15
click at [735, 344] on main "UTC VH-LEP KCMA [DATE] ETOT 23:00 02:35 KDAL DAL [DATE] 01:35 ELDT Flight Numbe…" at bounding box center [457, 207] width 802 height 293
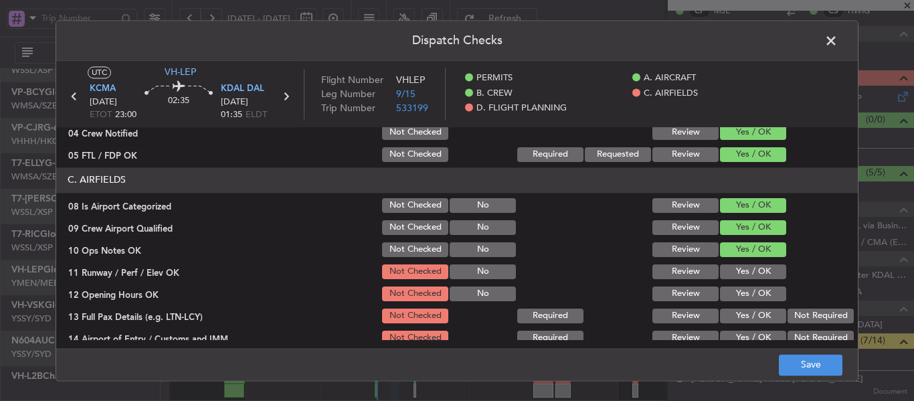
click at [740, 257] on div "Yes / OK" at bounding box center [752, 249] width 68 height 19
click at [735, 272] on button "Yes / OK" at bounding box center [753, 271] width 66 height 15
drag, startPoint x: 736, startPoint y: 289, endPoint x: 737, endPoint y: 310, distance: 21.5
click at [736, 290] on button "Yes / OK" at bounding box center [753, 294] width 66 height 15
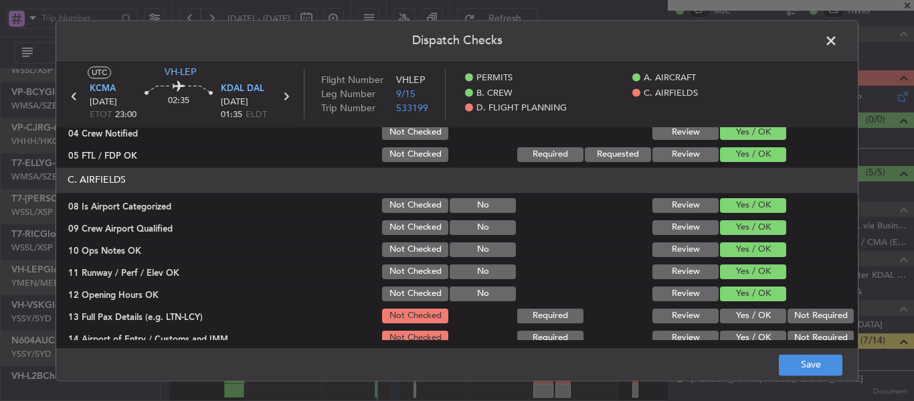
drag, startPoint x: 737, startPoint y: 310, endPoint x: 737, endPoint y: 319, distance: 8.7
click at [737, 314] on button "Yes / OK" at bounding box center [753, 316] width 66 height 15
click at [738, 319] on button "Yes / OK" at bounding box center [753, 316] width 66 height 15
click at [739, 339] on button "Yes / OK" at bounding box center [753, 338] width 66 height 15
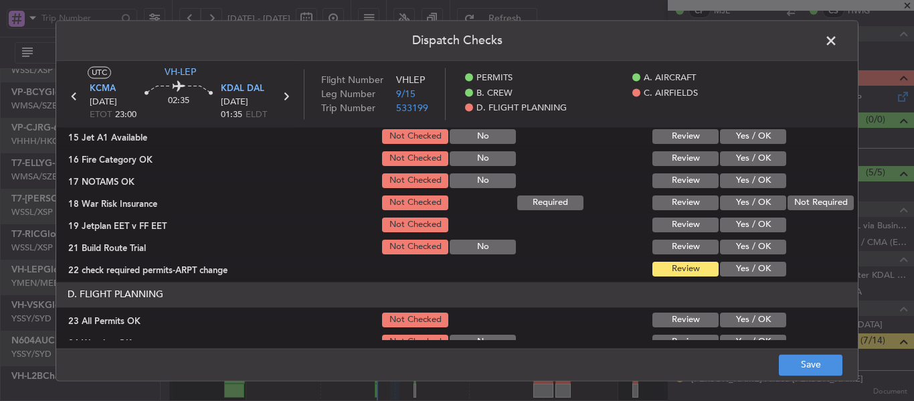
scroll to position [402, 0]
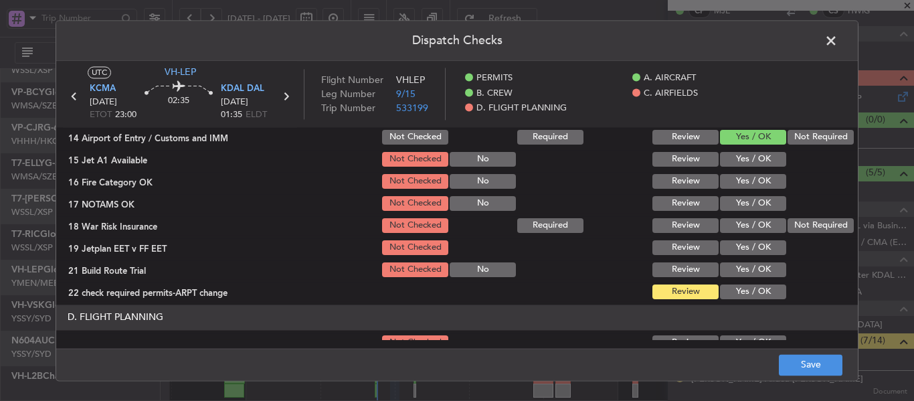
click at [736, 160] on button "Yes / OK" at bounding box center [753, 159] width 66 height 15
click at [744, 189] on div "Yes / OK" at bounding box center [752, 181] width 68 height 19
click at [745, 179] on button "Yes / OK" at bounding box center [753, 181] width 66 height 15
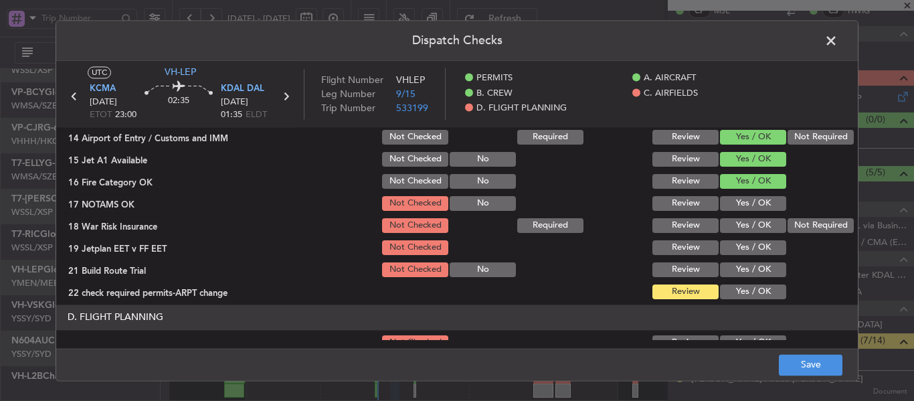
click at [748, 204] on button "Yes / OK" at bounding box center [753, 203] width 66 height 15
click at [743, 228] on button "Yes / OK" at bounding box center [753, 225] width 66 height 15
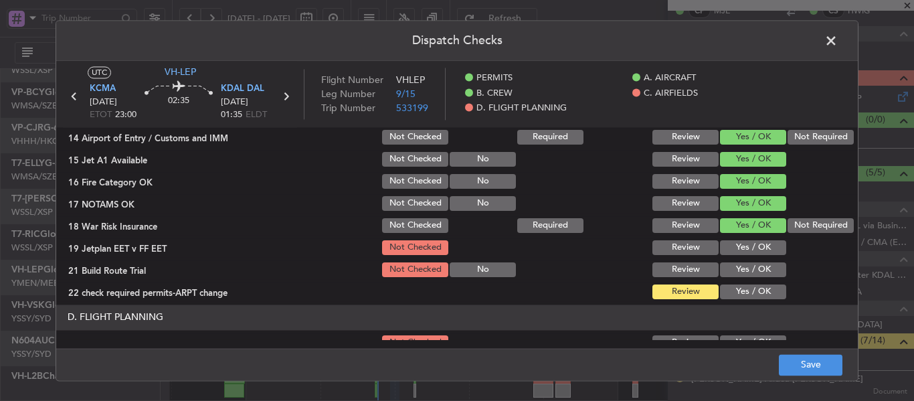
click at [743, 237] on section "C. AIRFIELDS 08 Is Airport Categorized Not Checked No Review Yes / OK 09 Crew A…" at bounding box center [457, 134] width 802 height 335
click at [743, 252] on button "Yes / OK" at bounding box center [753, 247] width 66 height 15
click at [742, 269] on button "Yes / OK" at bounding box center [753, 269] width 66 height 15
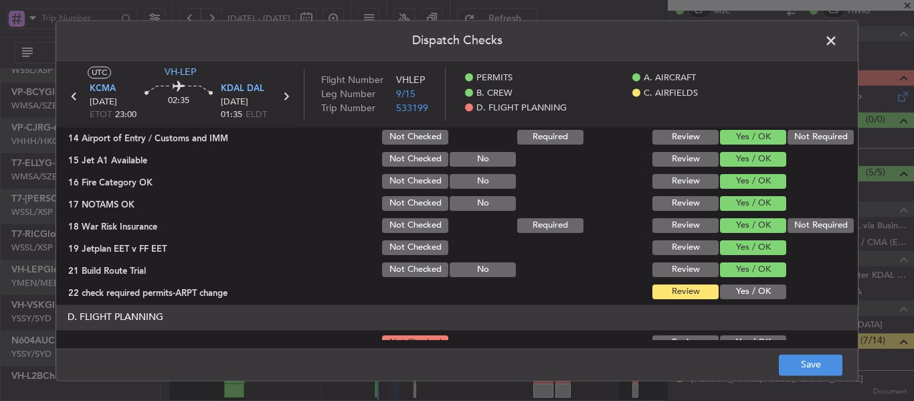
click at [740, 294] on button "Yes / OK" at bounding box center [753, 291] width 66 height 15
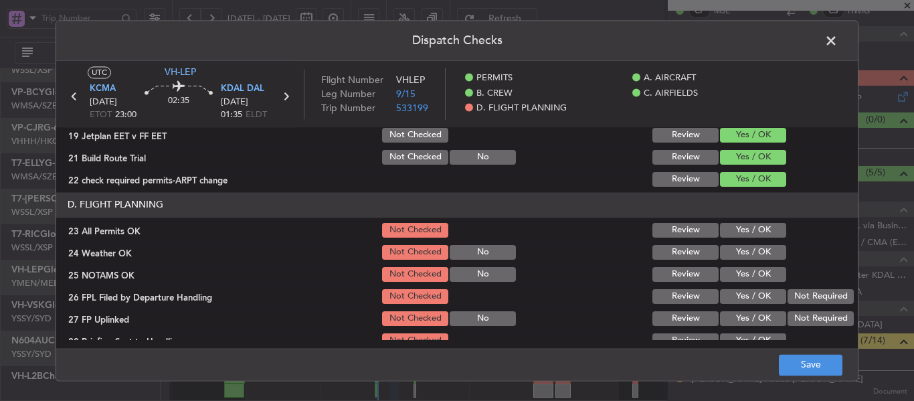
scroll to position [536, 0]
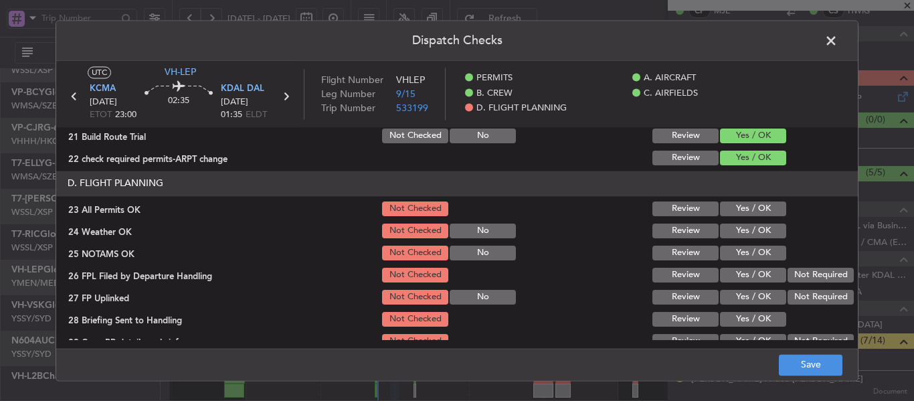
click at [743, 199] on section "D. FLIGHT PLANNING 23 All Permits OK Not Checked Review Yes / OK 24 Weather OK …" at bounding box center [457, 272] width 802 height 202
drag, startPoint x: 742, startPoint y: 202, endPoint x: 744, endPoint y: 227, distance: 24.8
click at [743, 203] on button "Yes / OK" at bounding box center [753, 208] width 66 height 15
click at [744, 230] on button "Yes / OK" at bounding box center [753, 231] width 66 height 15
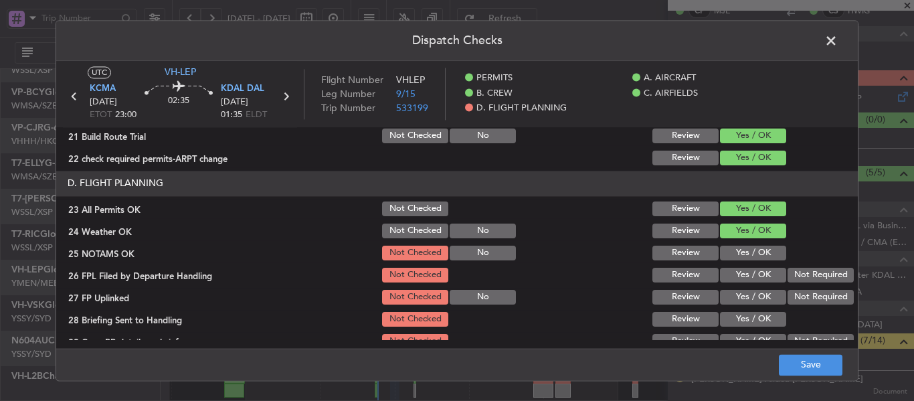
drag, startPoint x: 746, startPoint y: 253, endPoint x: 750, endPoint y: 262, distance: 9.6
click at [747, 254] on button "Yes / OK" at bounding box center [753, 253] width 66 height 15
drag, startPoint x: 747, startPoint y: 278, endPoint x: 746, endPoint y: 290, distance: 11.4
click at [746, 279] on button "Yes / OK" at bounding box center [753, 275] width 66 height 15
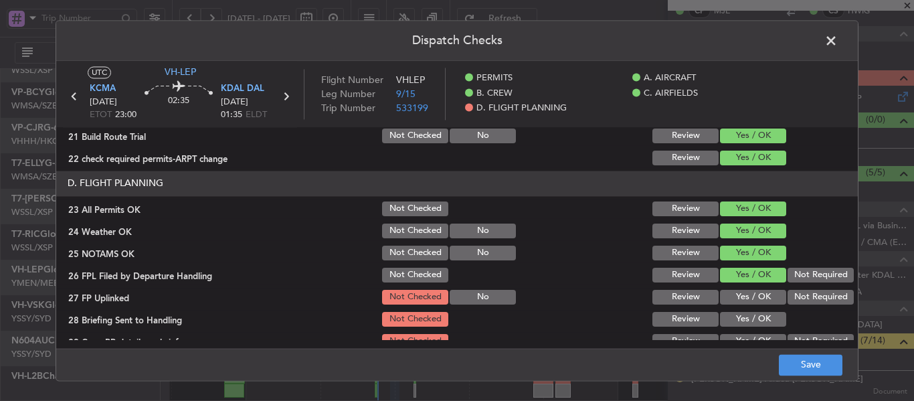
click at [746, 305] on div "Yes / OK" at bounding box center [752, 297] width 68 height 19
click at [745, 333] on div "Yes / OK" at bounding box center [752, 341] width 68 height 19
click at [744, 307] on section "D. FLIGHT PLANNING 23 All Permits OK Not Checked Review Yes / OK 24 Weather OK …" at bounding box center [457, 272] width 802 height 202
click at [738, 313] on button "Yes / OK" at bounding box center [753, 319] width 66 height 15
click at [738, 305] on div "Yes / OK" at bounding box center [752, 297] width 68 height 19
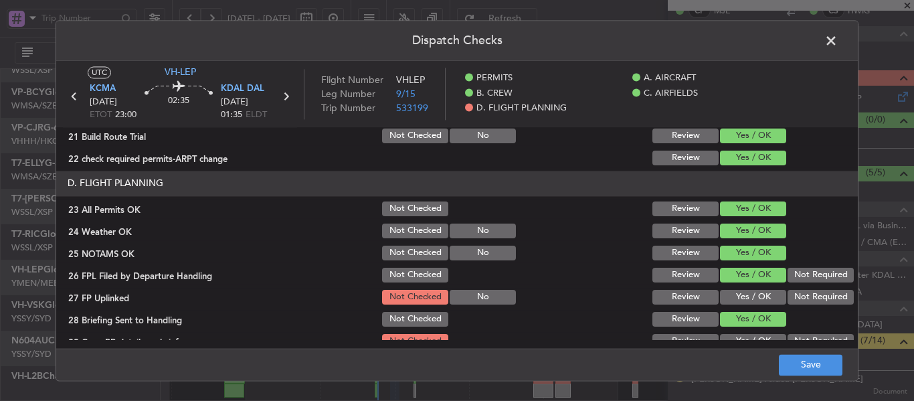
click at [738, 297] on button "Yes / OK" at bounding box center [753, 297] width 66 height 15
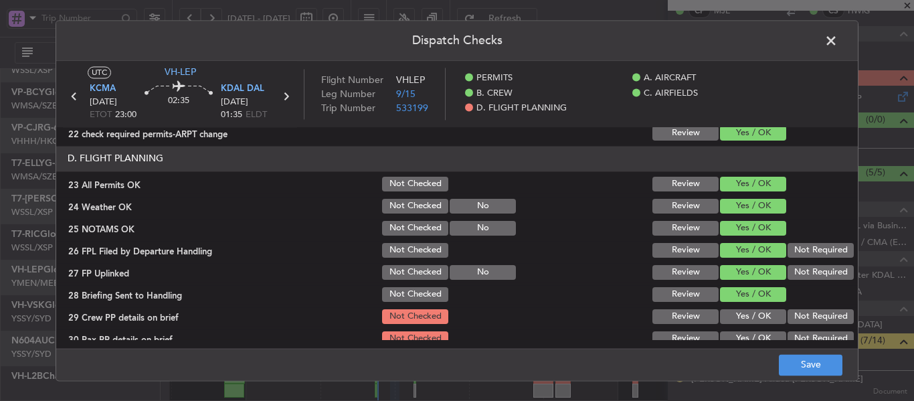
scroll to position [572, 0]
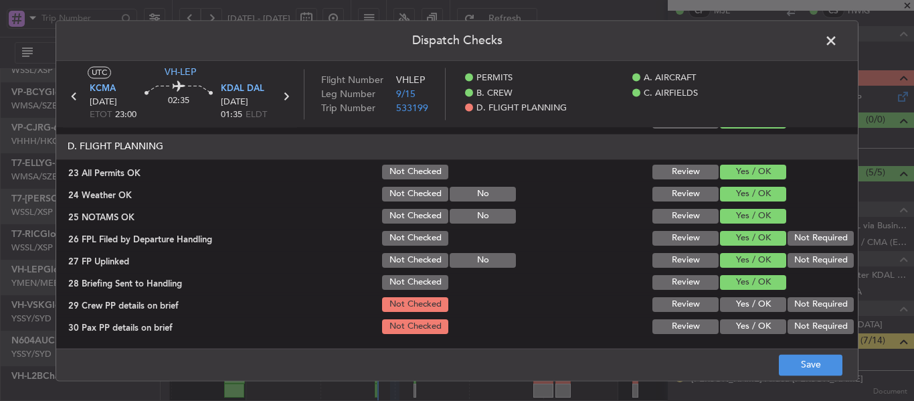
click at [734, 304] on button "Yes / OK" at bounding box center [753, 304] width 66 height 15
click at [736, 317] on section "D. FLIGHT PLANNING 23 All Permits OK Not Checked Review Yes / OK 24 Weather OK …" at bounding box center [457, 235] width 802 height 202
click at [736, 321] on button "Yes / OK" at bounding box center [753, 326] width 66 height 15
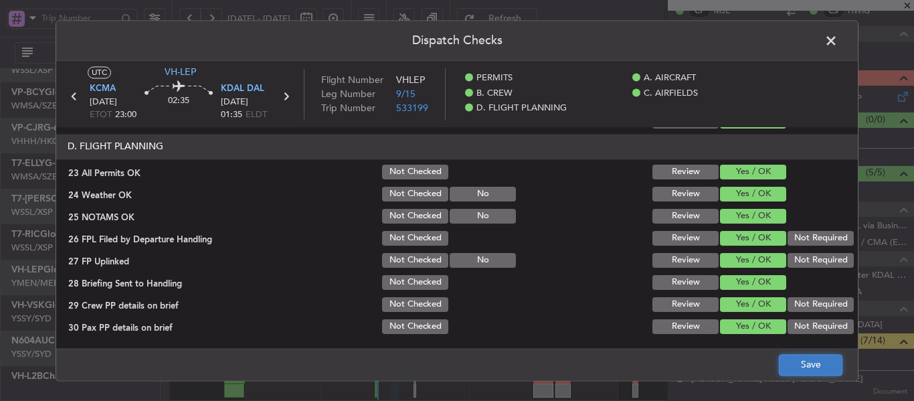
click at [825, 373] on button "Save" at bounding box center [811, 364] width 64 height 21
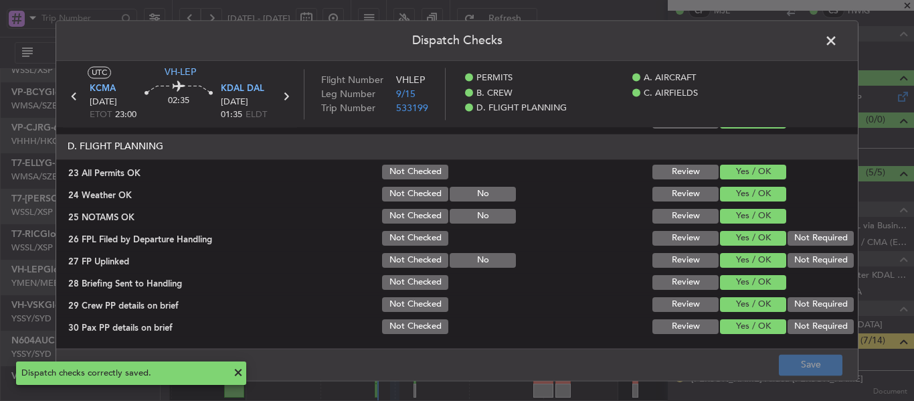
click at [838, 42] on span at bounding box center [838, 44] width 0 height 27
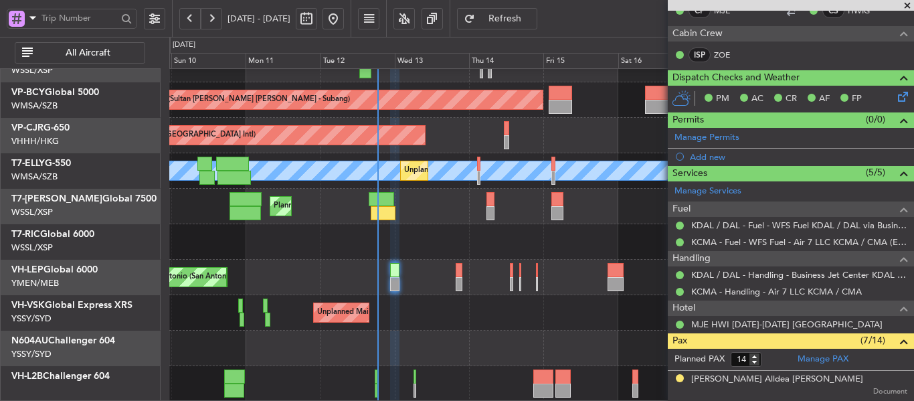
type input "[PERSON_NAME] (LEU)"
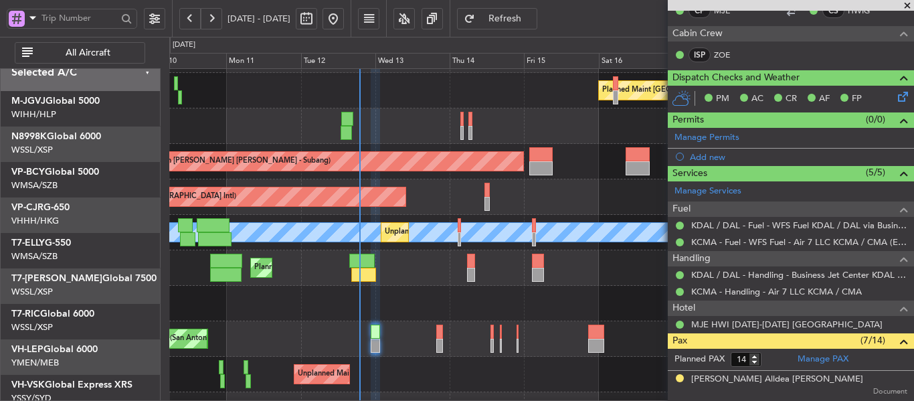
click at [514, 250] on div "[PERSON_NAME] Unplanned Maint [GEOGRAPHIC_DATA] (Sultan [PERSON_NAME] [PERSON_N…" at bounding box center [541, 232] width 744 height 35
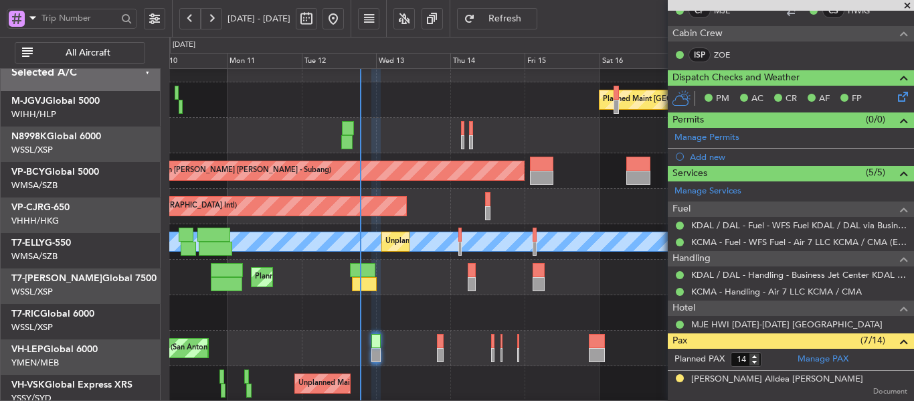
scroll to position [22, 0]
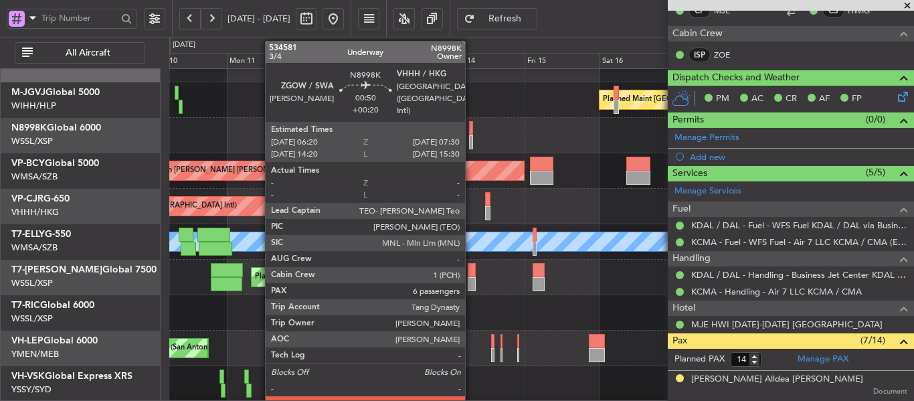
click at [471, 144] on div at bounding box center [471, 142] width 4 height 14
click at [472, 131] on div at bounding box center [471, 128] width 4 height 14
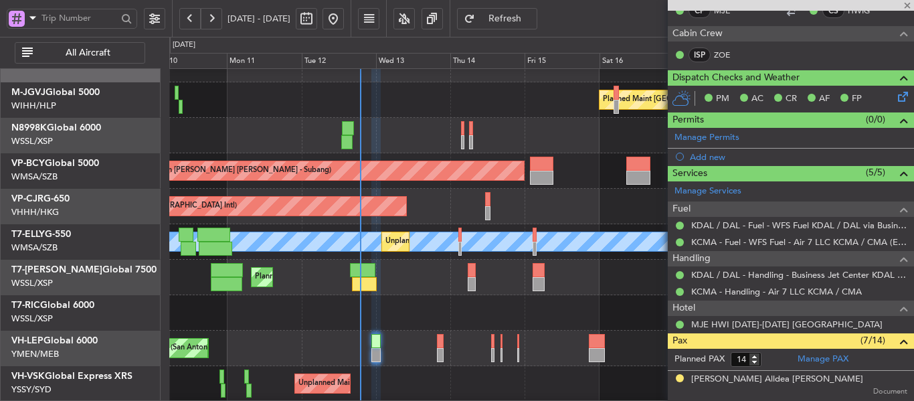
type input "+00:20"
type input "6"
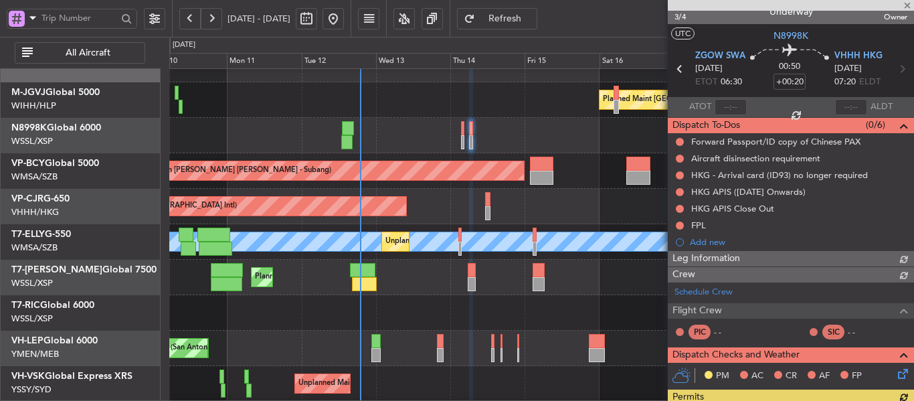
scroll to position [0, 0]
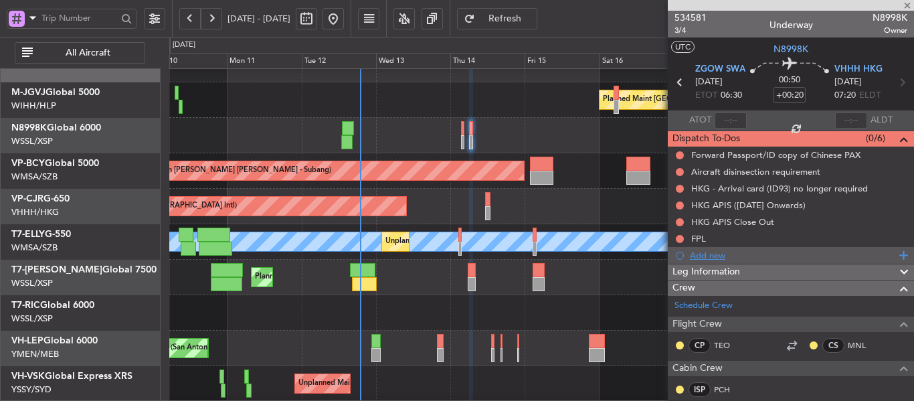
click at [713, 257] on div "Add new" at bounding box center [793, 255] width 206 height 11
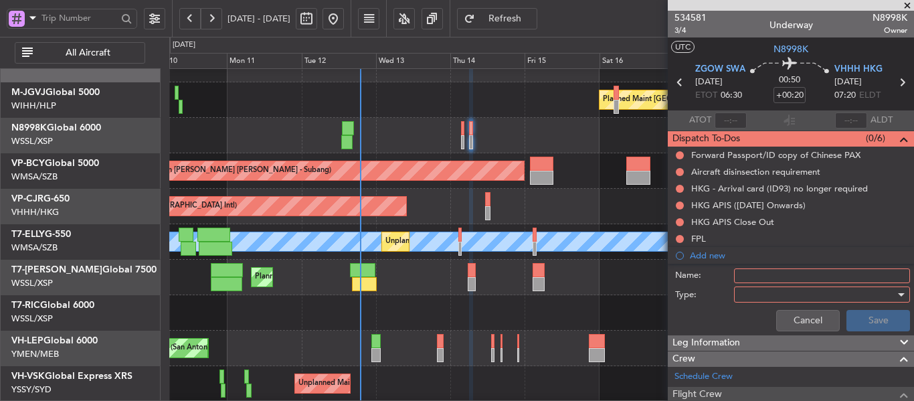
click at [744, 270] on input "Name:" at bounding box center [822, 275] width 176 height 15
type input "2 GD"
click at [768, 296] on div at bounding box center [818, 294] width 156 height 20
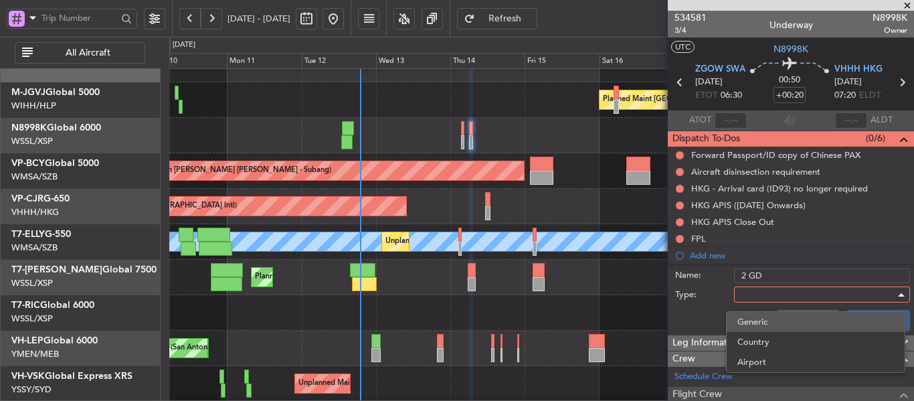
click at [760, 320] on span "Generic" at bounding box center [816, 322] width 157 height 20
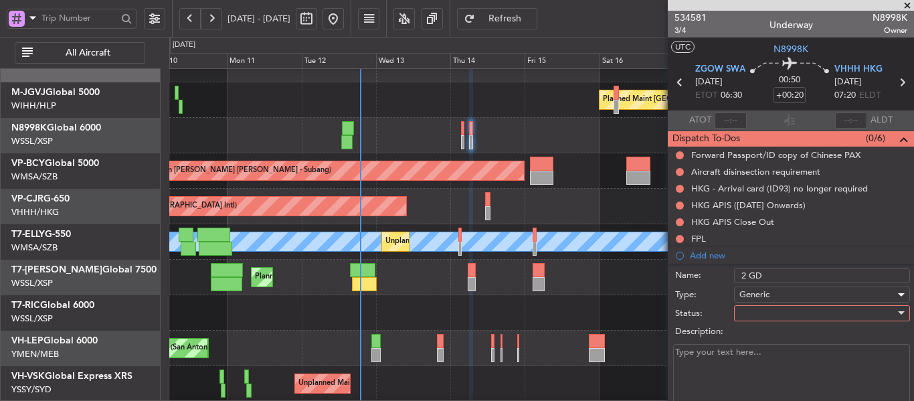
click at [750, 313] on div at bounding box center [818, 313] width 156 height 20
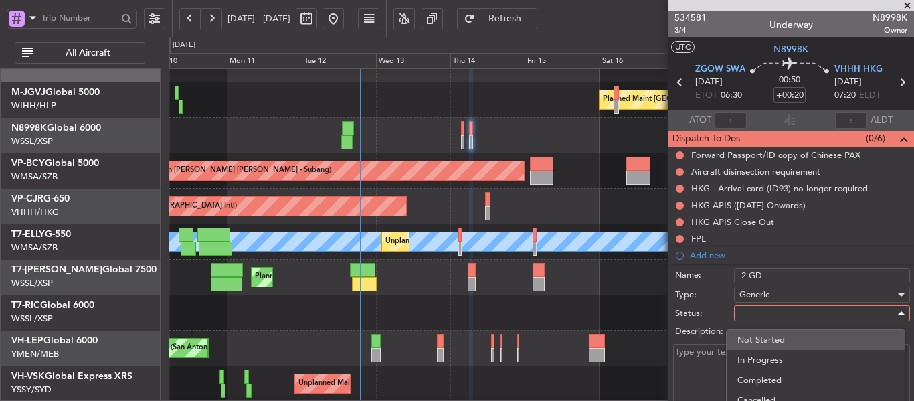
click at [757, 335] on span "Not Started" at bounding box center [816, 340] width 157 height 20
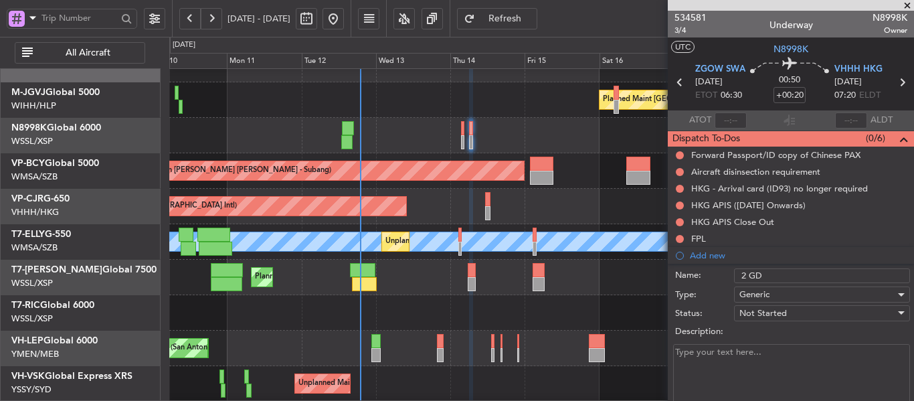
click at [696, 360] on textarea "Description:" at bounding box center [791, 392] width 237 height 96
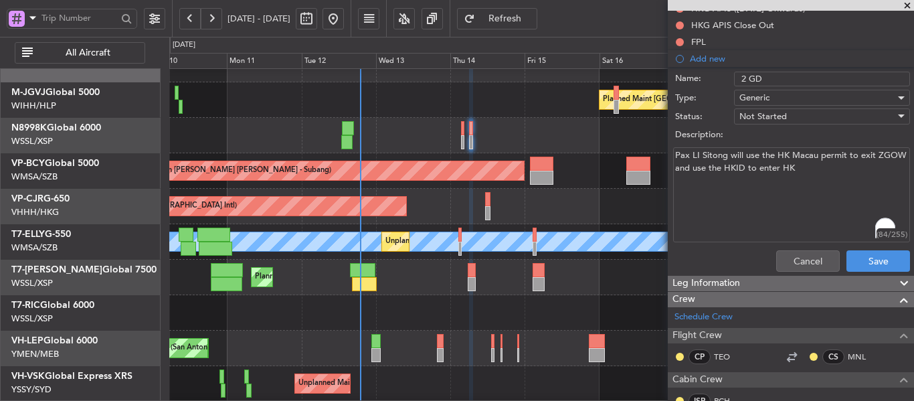
scroll to position [201, 0]
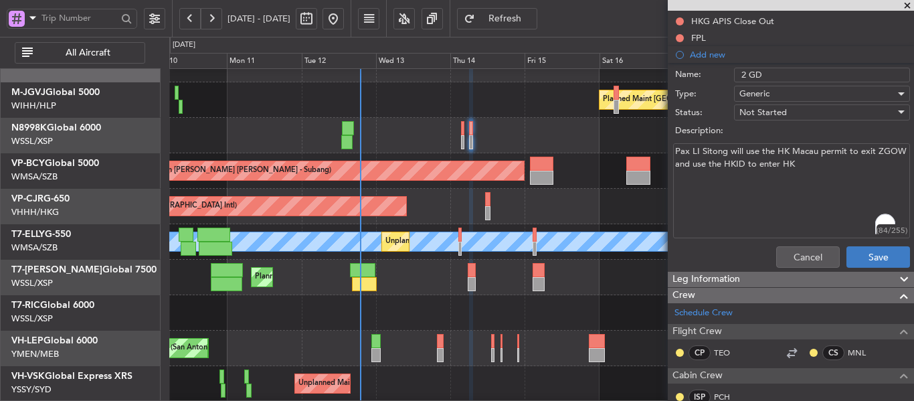
type textarea "Pax LI Sitong will use the HK Macau permit to exit ZGOW and use the HKID to ent…"
click at [872, 260] on button "Save" at bounding box center [879, 256] width 64 height 21
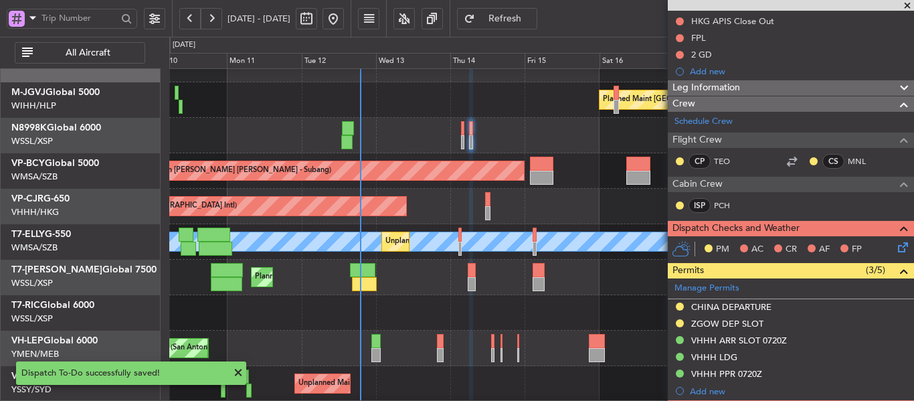
type input "7"
click at [710, 54] on div "2 GD" at bounding box center [701, 54] width 21 height 11
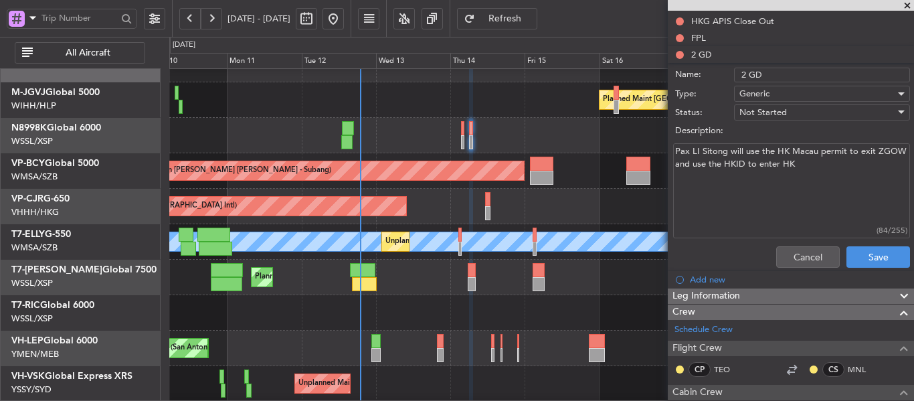
click at [742, 70] on input "2 GD" at bounding box center [822, 75] width 176 height 15
type input "LEA GD"
click at [847, 258] on button "Save" at bounding box center [879, 256] width 64 height 21
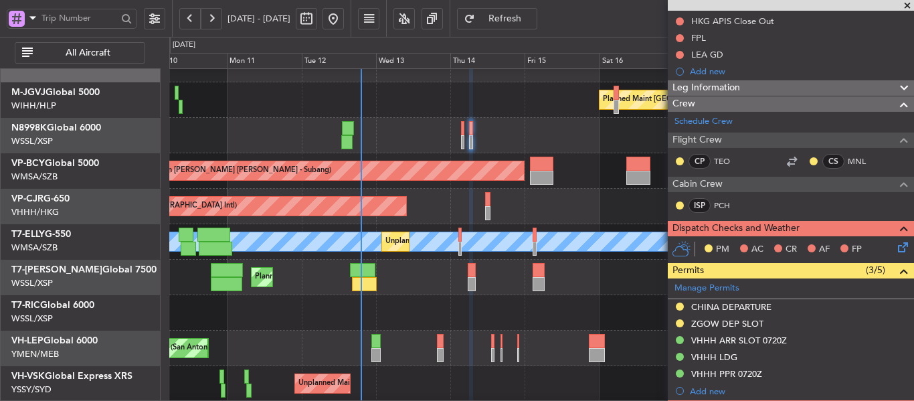
click at [538, 11] on button "Refresh" at bounding box center [497, 18] width 80 height 21
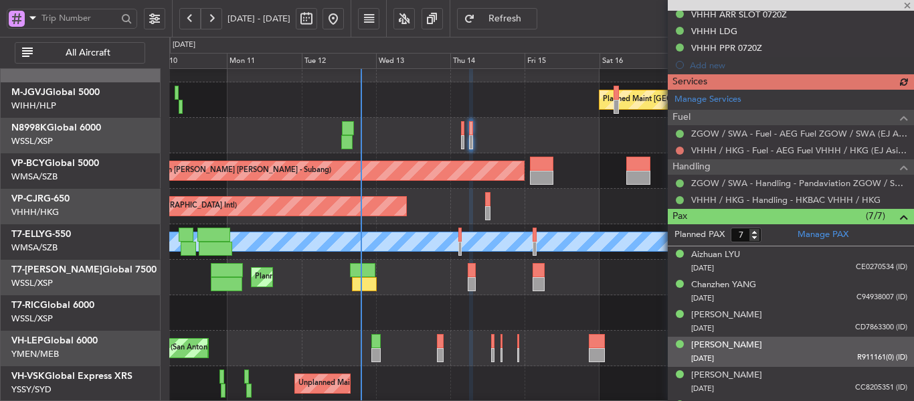
scroll to position [582, 0]
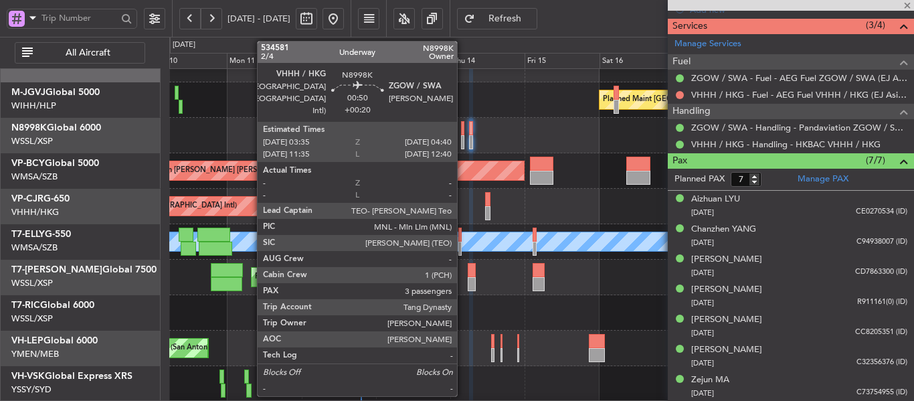
click at [463, 139] on div at bounding box center [463, 142] width 4 height 14
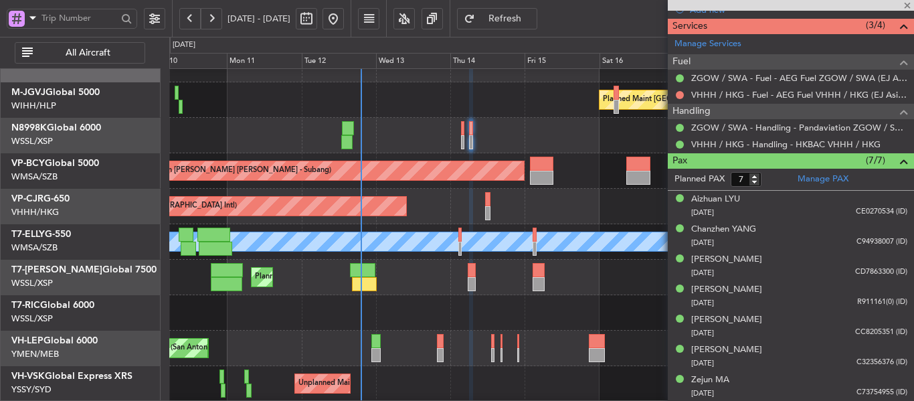
type input "3"
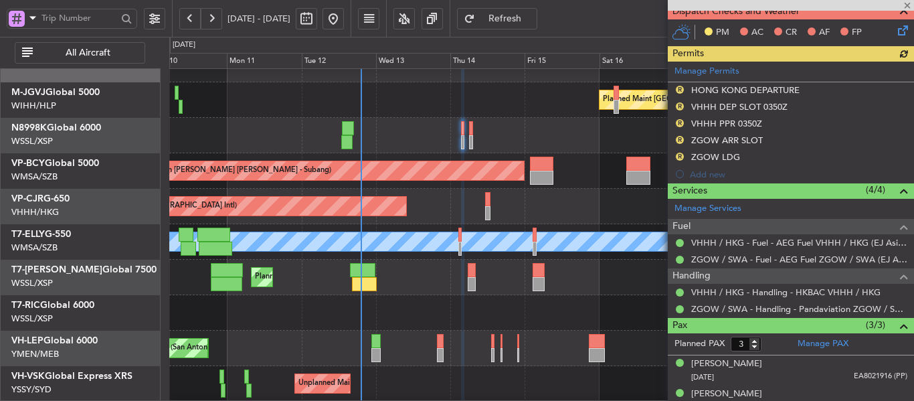
scroll to position [378, 0]
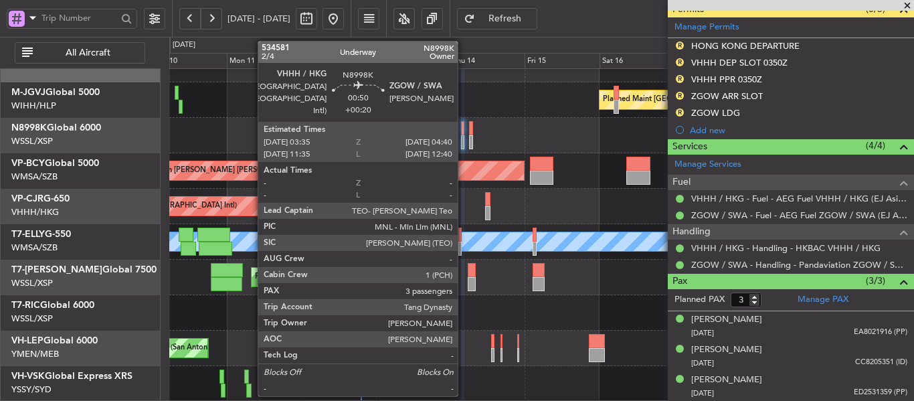
click at [465, 137] on div at bounding box center [463, 142] width 4 height 14
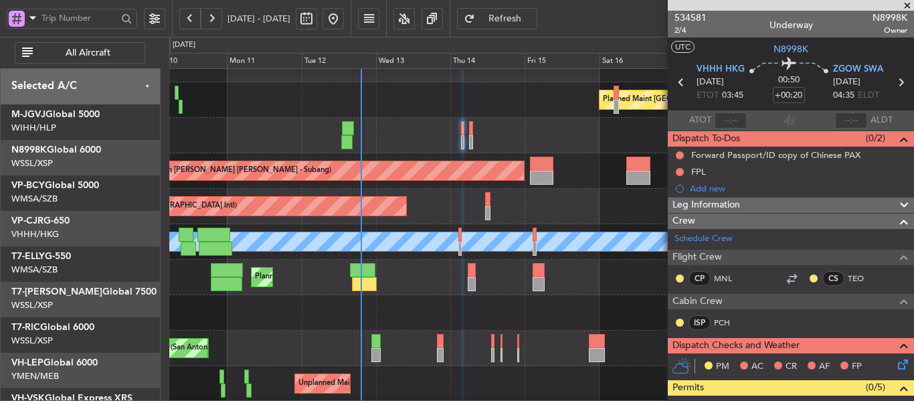
scroll to position [378, 0]
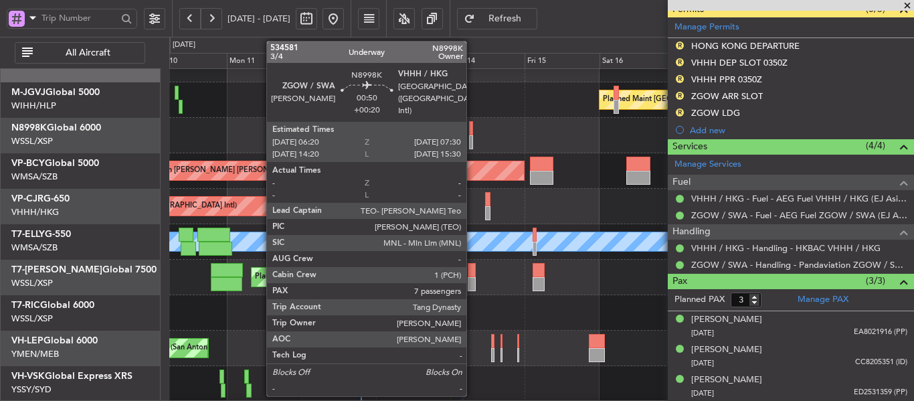
click at [473, 141] on div at bounding box center [471, 142] width 4 height 14
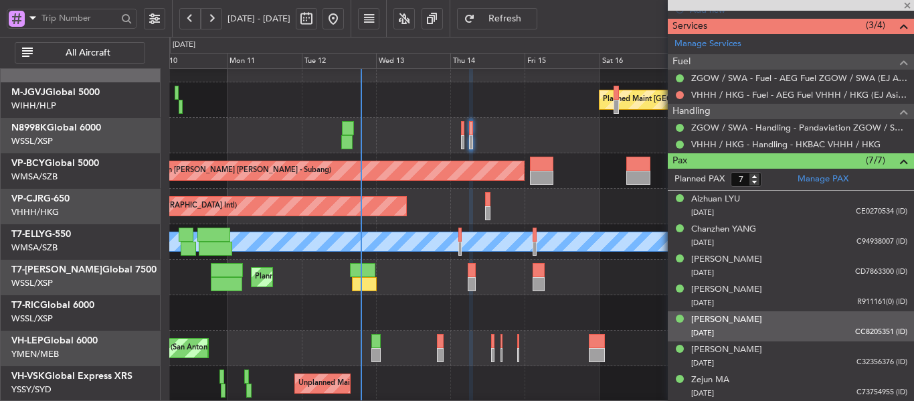
scroll to position [582, 0]
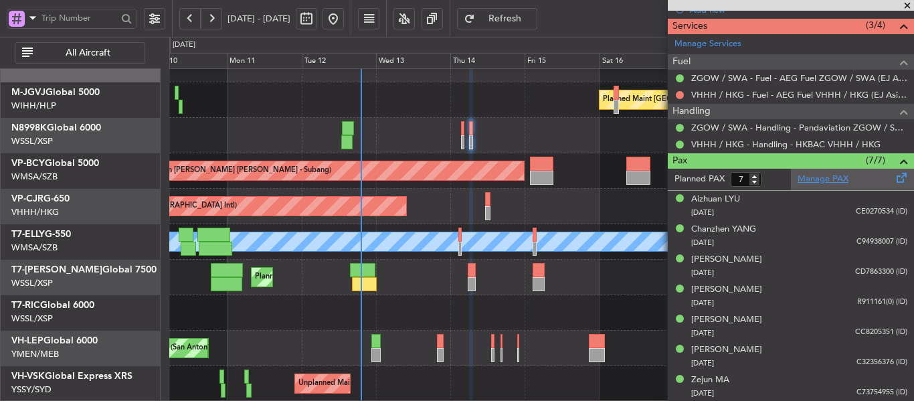
click at [822, 177] on link "Manage PAX" at bounding box center [823, 179] width 51 height 13
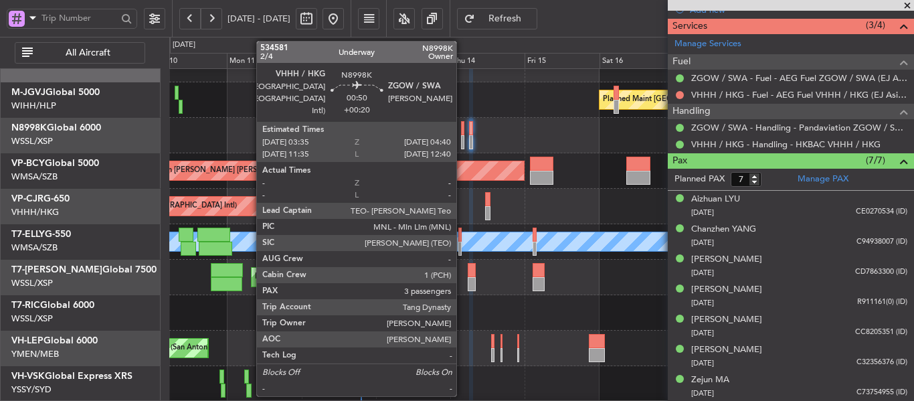
click at [463, 134] on div at bounding box center [463, 128] width 4 height 14
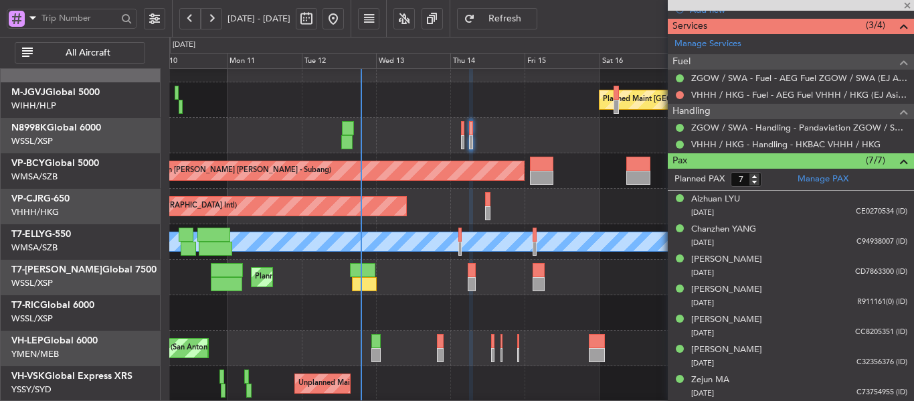
type input "3"
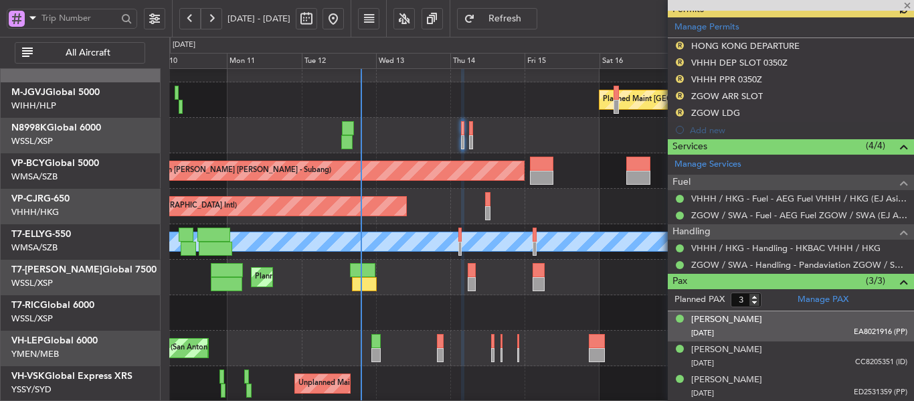
scroll to position [378, 0]
click at [729, 323] on div "[PERSON_NAME]" at bounding box center [726, 319] width 71 height 13
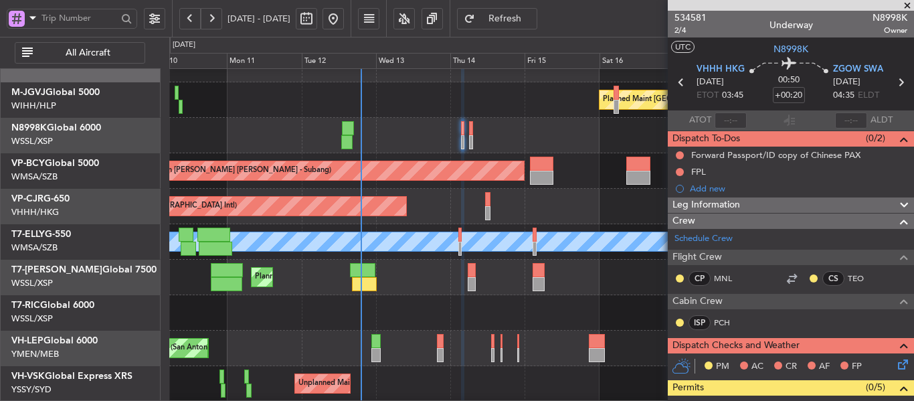
scroll to position [201, 0]
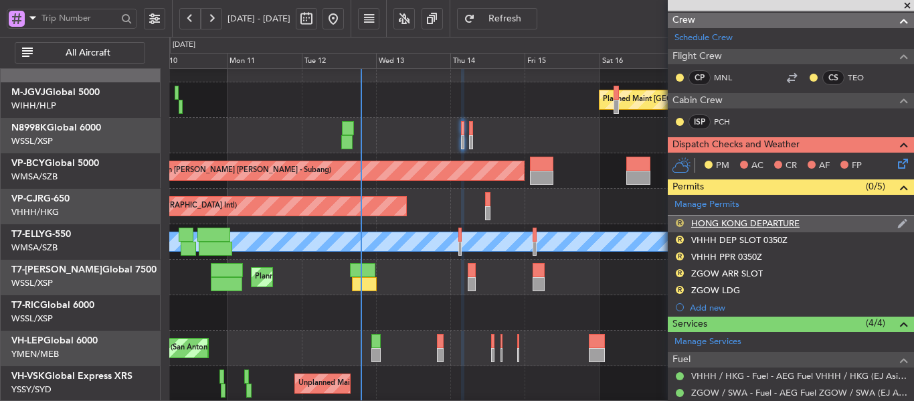
click at [679, 222] on button "R" at bounding box center [680, 223] width 8 height 8
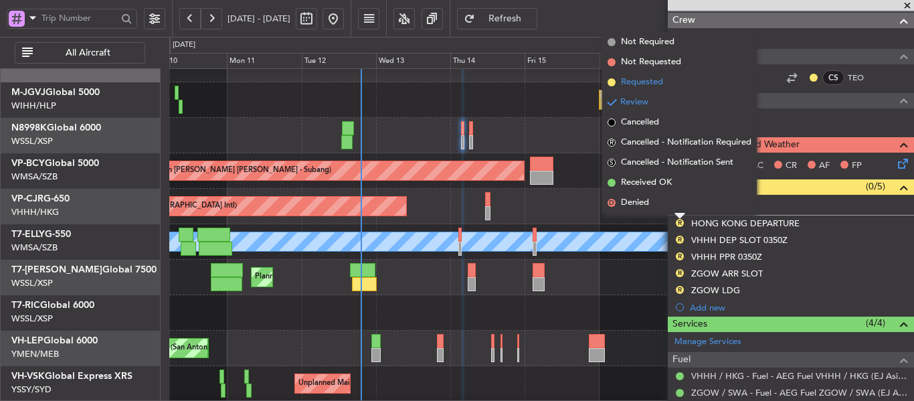
click at [612, 80] on span at bounding box center [612, 82] width 8 height 8
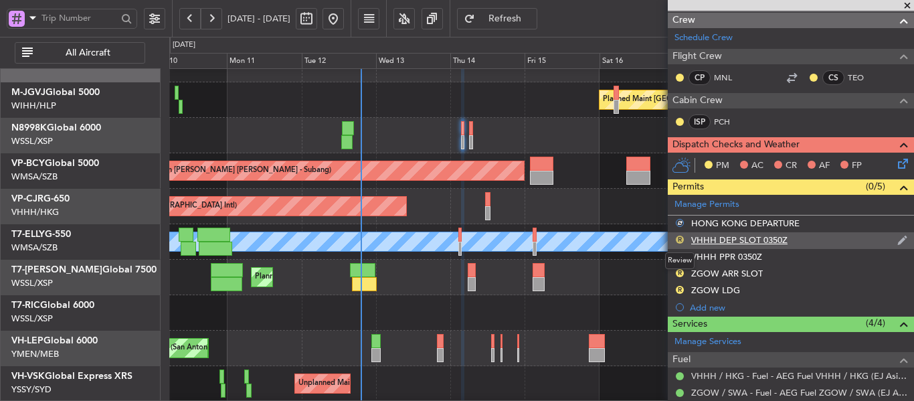
click at [681, 241] on button "R" at bounding box center [680, 240] width 8 height 8
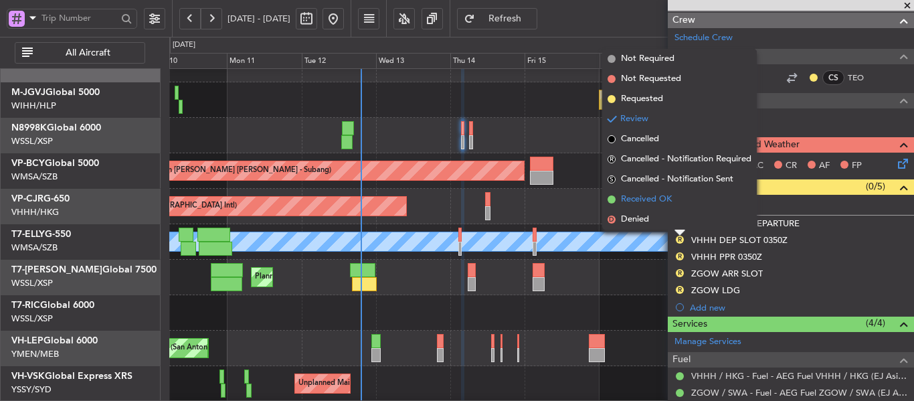
click at [611, 198] on span at bounding box center [612, 199] width 8 height 8
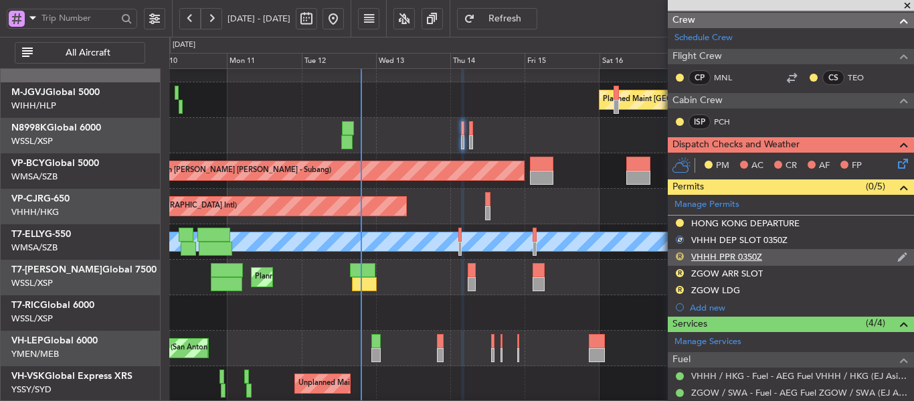
click at [681, 256] on button "R" at bounding box center [680, 256] width 8 height 8
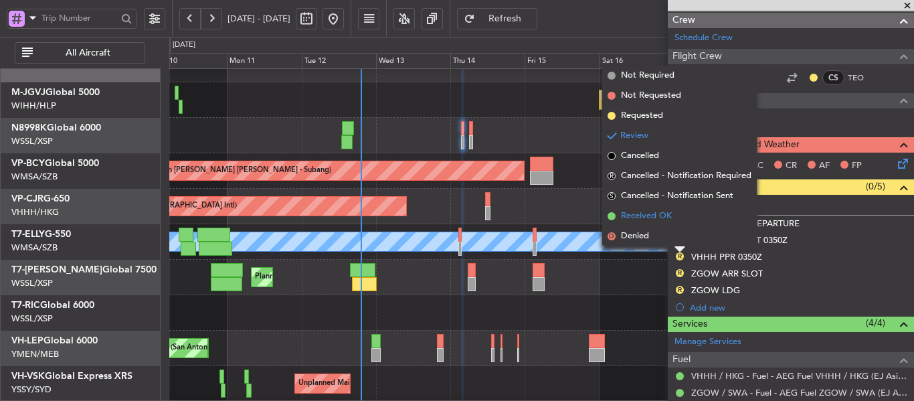
click at [614, 218] on span at bounding box center [612, 216] width 8 height 8
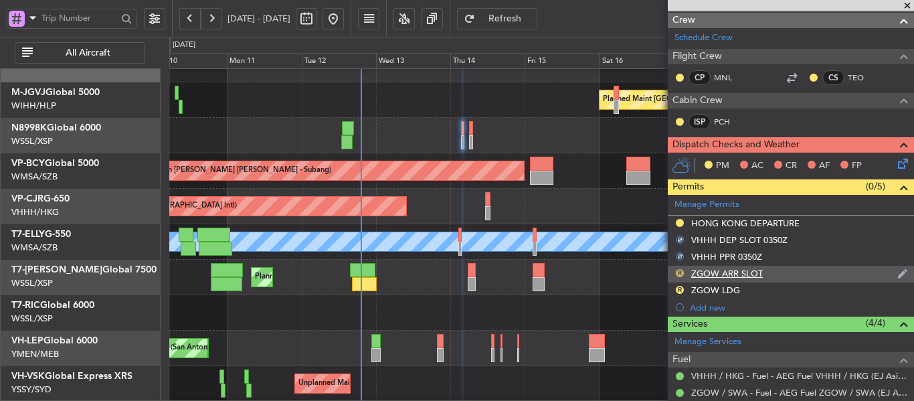
click at [680, 271] on button "R" at bounding box center [680, 273] width 8 height 8
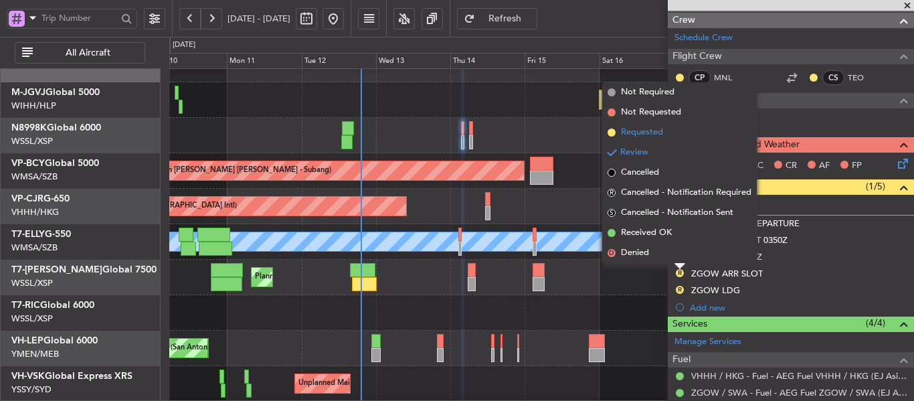
click at [611, 130] on span at bounding box center [612, 133] width 8 height 8
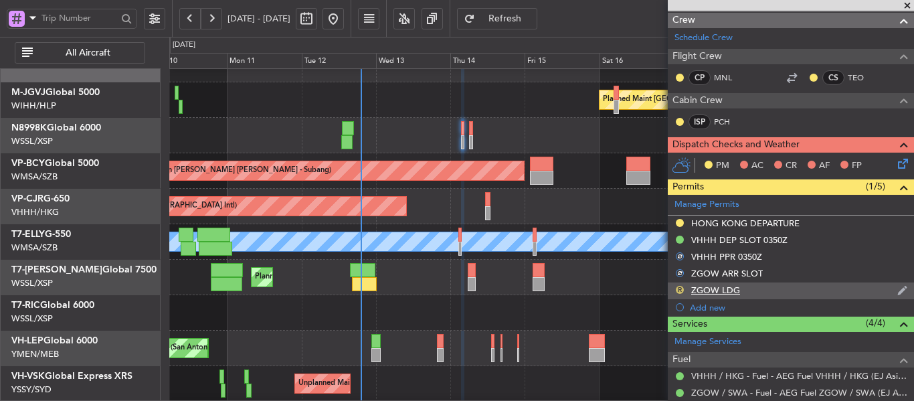
click at [680, 289] on button "R" at bounding box center [680, 290] width 8 height 8
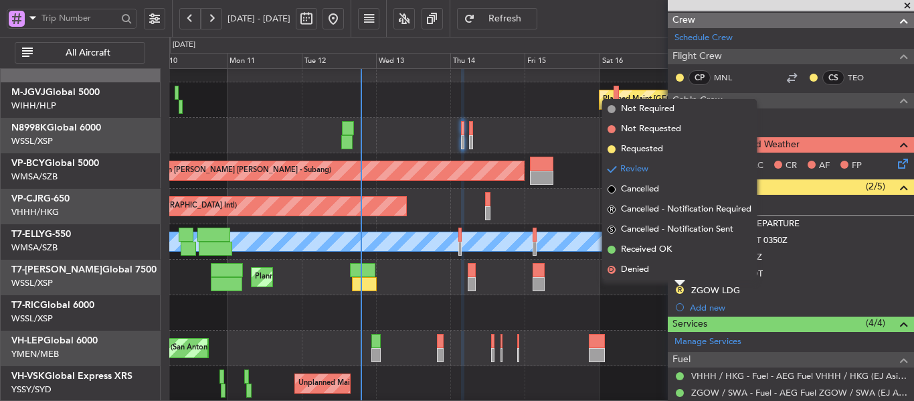
drag, startPoint x: 607, startPoint y: 147, endPoint x: 600, endPoint y: 147, distance: 7.4
click at [608, 148] on span at bounding box center [612, 149] width 8 height 8
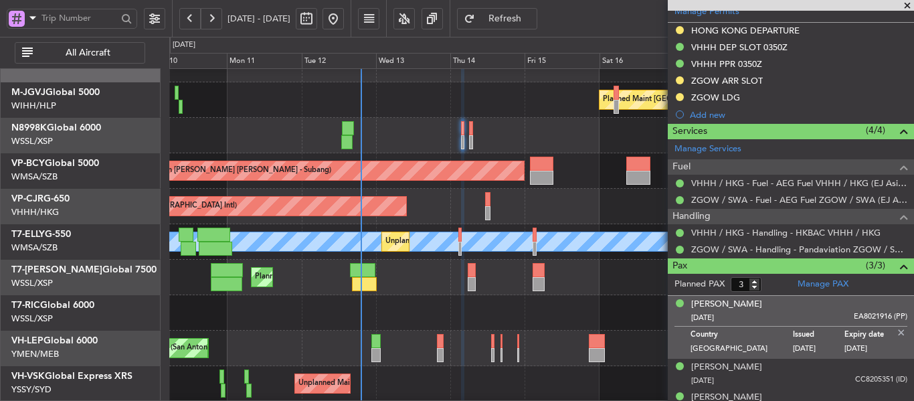
scroll to position [411, 0]
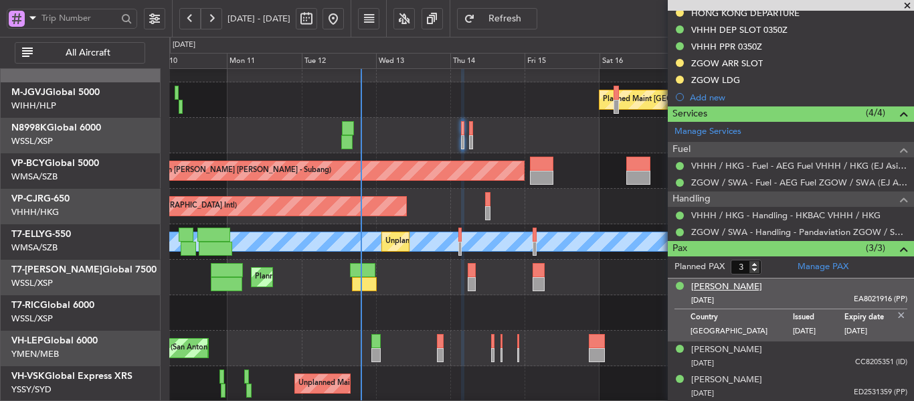
click at [740, 289] on div "[PERSON_NAME]" at bounding box center [726, 286] width 71 height 13
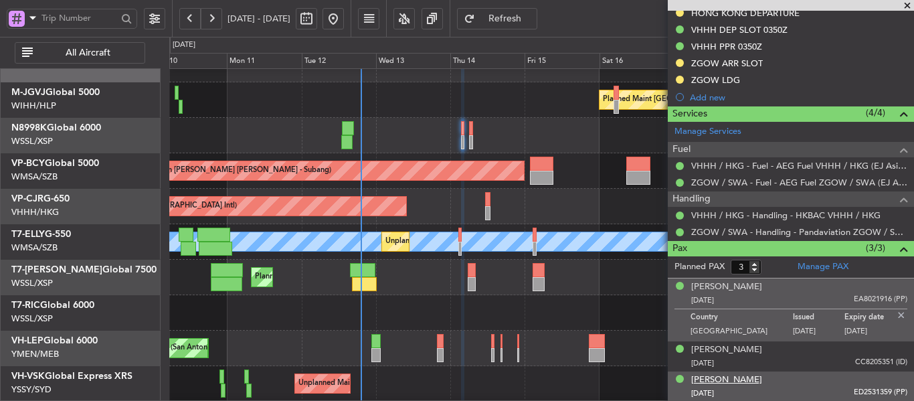
click at [714, 385] on div "[PERSON_NAME]" at bounding box center [726, 380] width 71 height 13
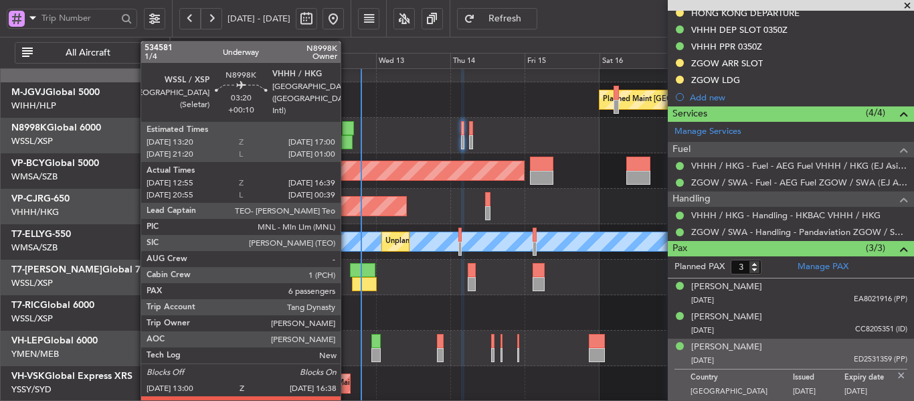
click at [345, 139] on div at bounding box center [346, 142] width 11 height 14
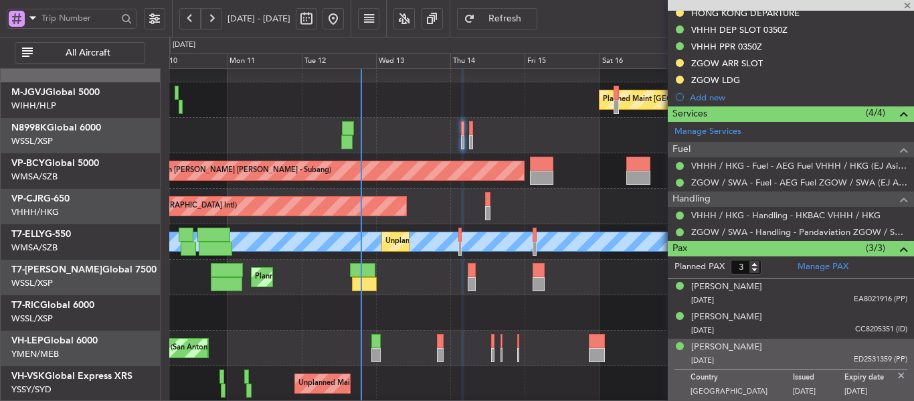
type input "+00:10"
type input "13:05"
type input "16:29"
type input "6"
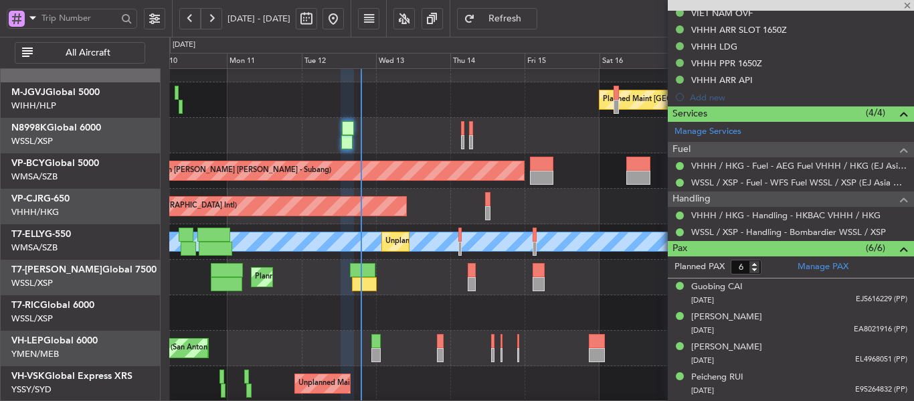
scroll to position [511, 0]
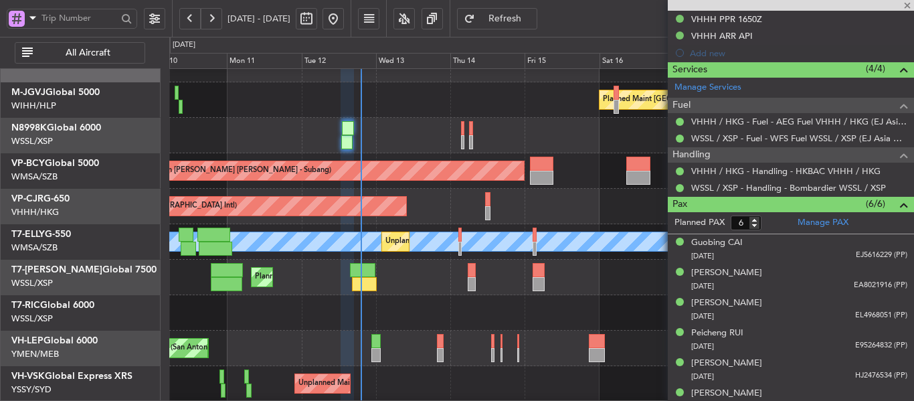
type input "[PERSON_NAME] (BTA)"
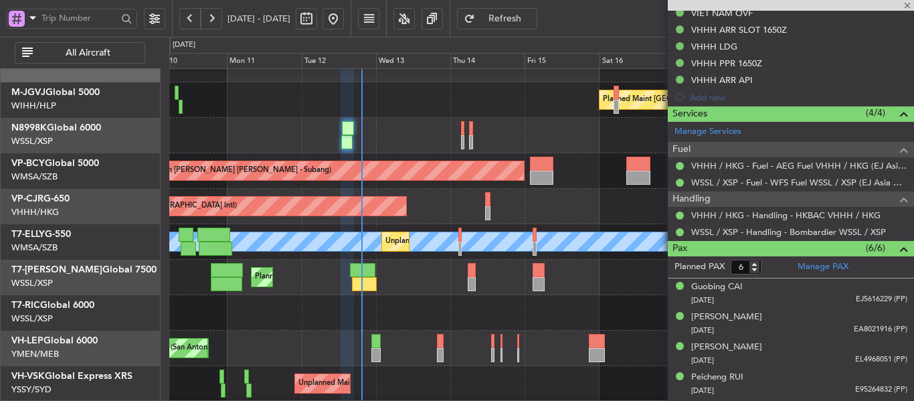
type input "[PERSON_NAME] (BTA)"
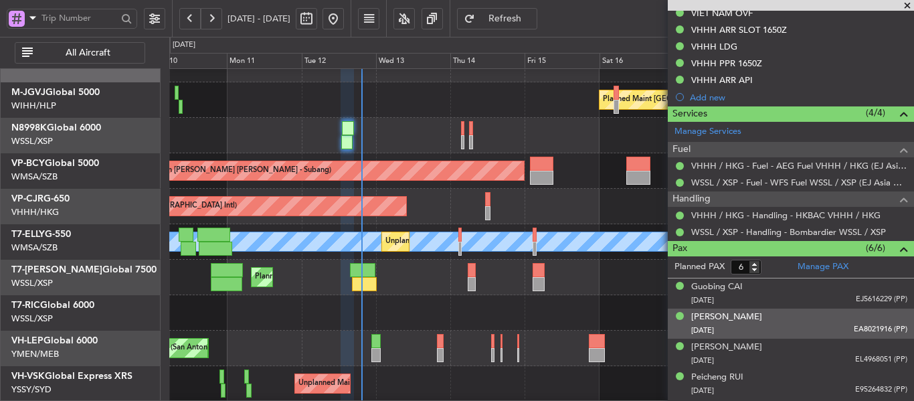
scroll to position [569, 0]
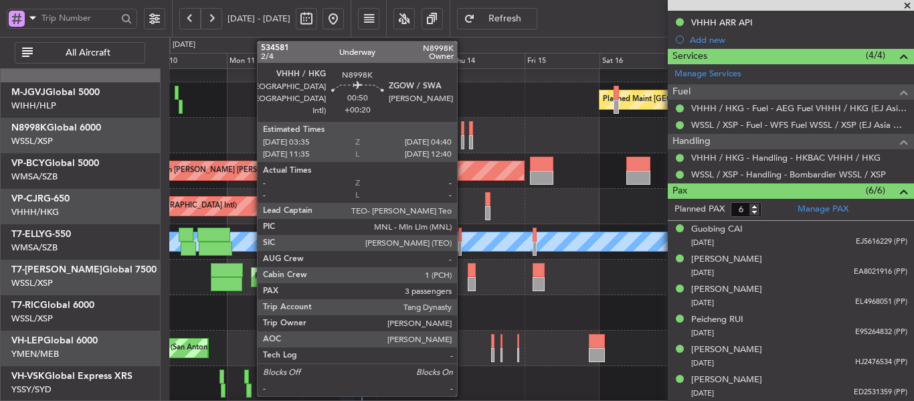
click at [463, 139] on div at bounding box center [463, 142] width 4 height 14
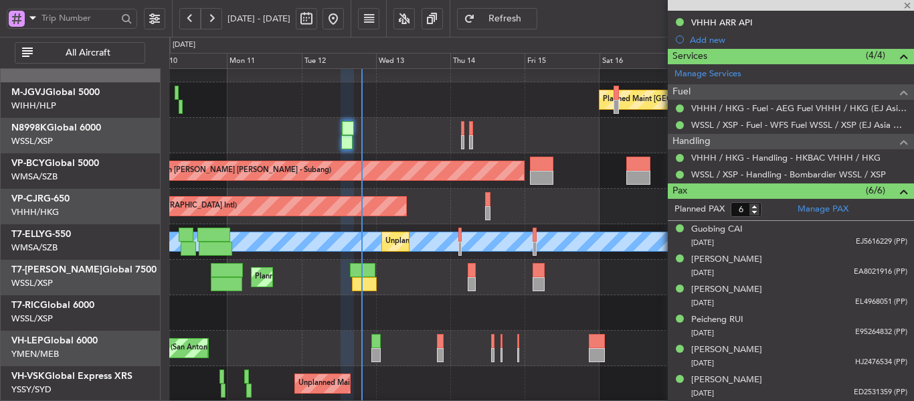
type input "+00:20"
type input "3"
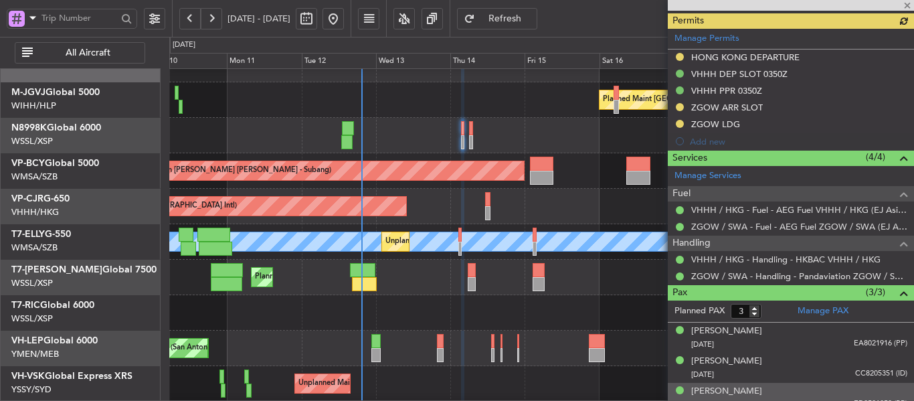
scroll to position [411, 0]
